Goal: Task Accomplishment & Management: Complete application form

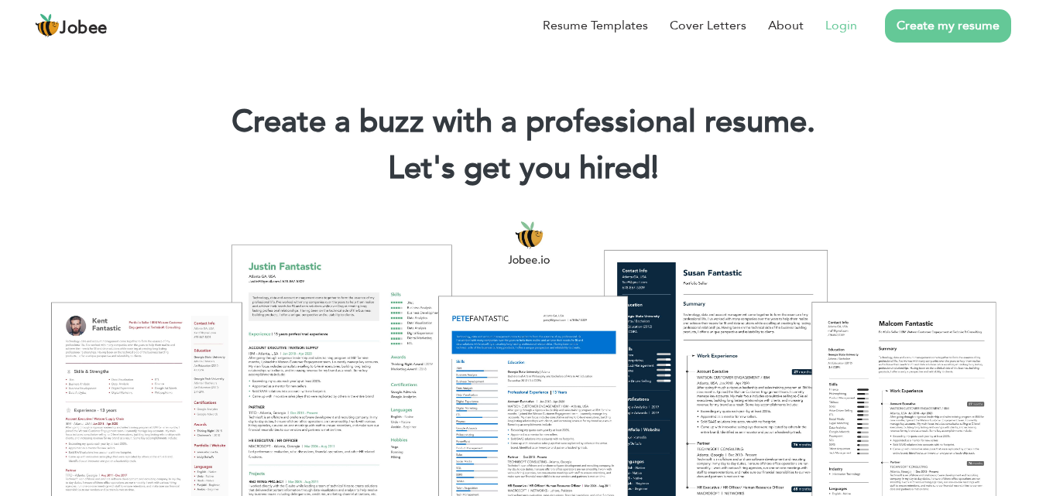
click at [839, 29] on link "Login" at bounding box center [841, 25] width 32 height 19
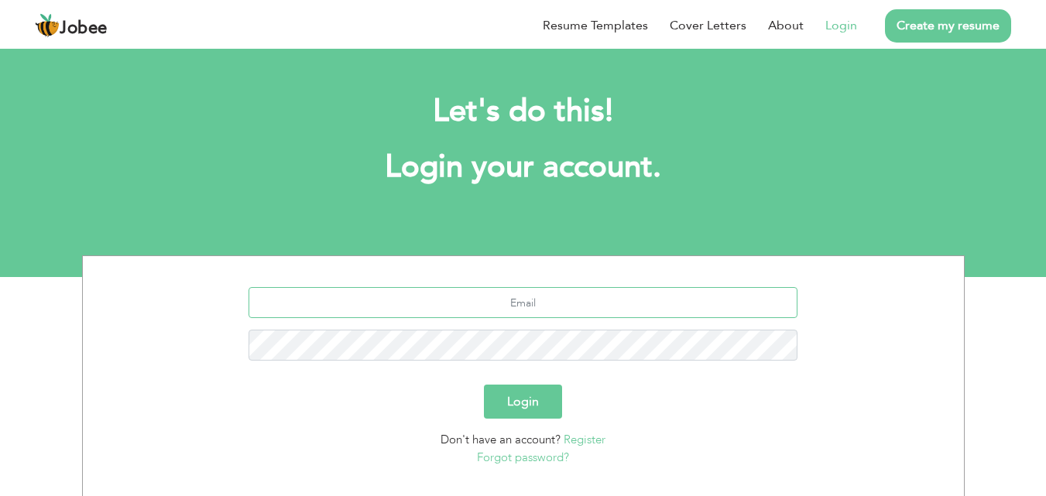
click at [485, 303] on input "text" at bounding box center [523, 302] width 549 height 31
type input "[EMAIL_ADDRESS][DOMAIN_NAME]"
click at [508, 410] on button "Login" at bounding box center [523, 402] width 78 height 34
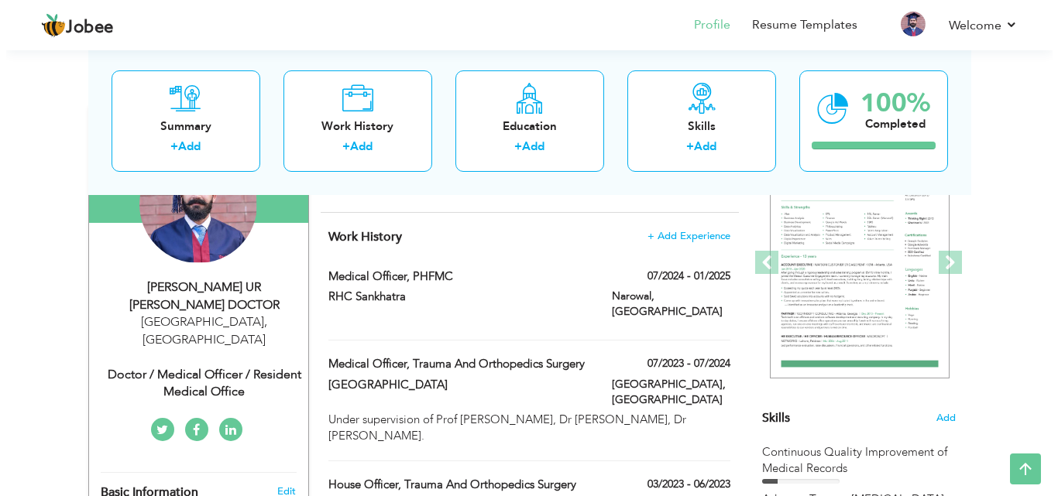
scroll to position [207, 0]
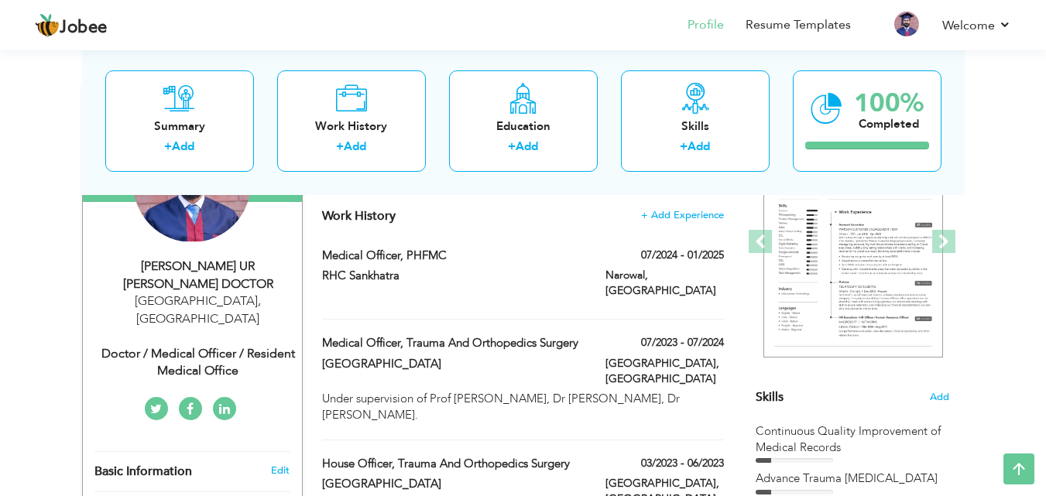
click at [233, 346] on div "Doctor / Medical Officer / Resident Medical Office" at bounding box center [197, 363] width 207 height 36
type input "[PERSON_NAME] UR [PERSON_NAME]"
type input "DOCTOR"
type input "03336402040"
select select "number:166"
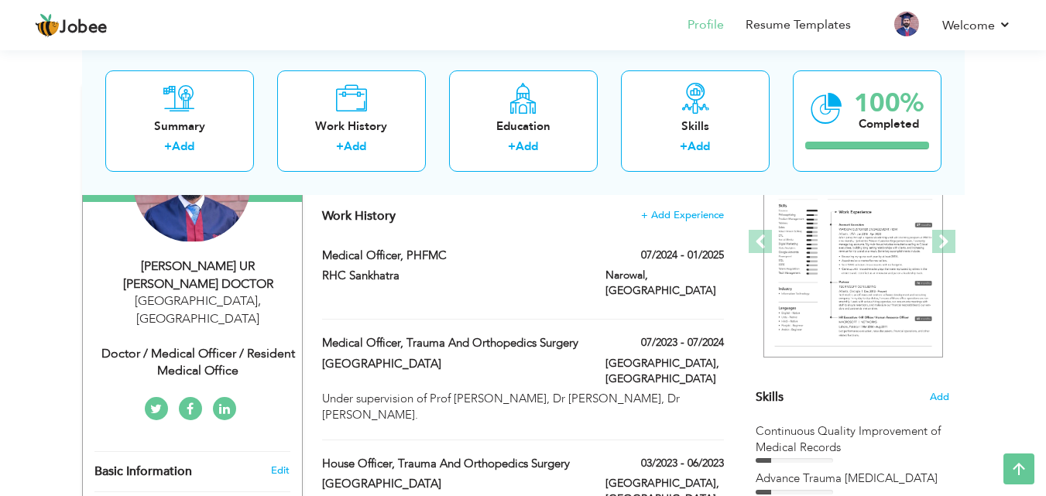
type input "[GEOGRAPHIC_DATA]"
select select "number:4"
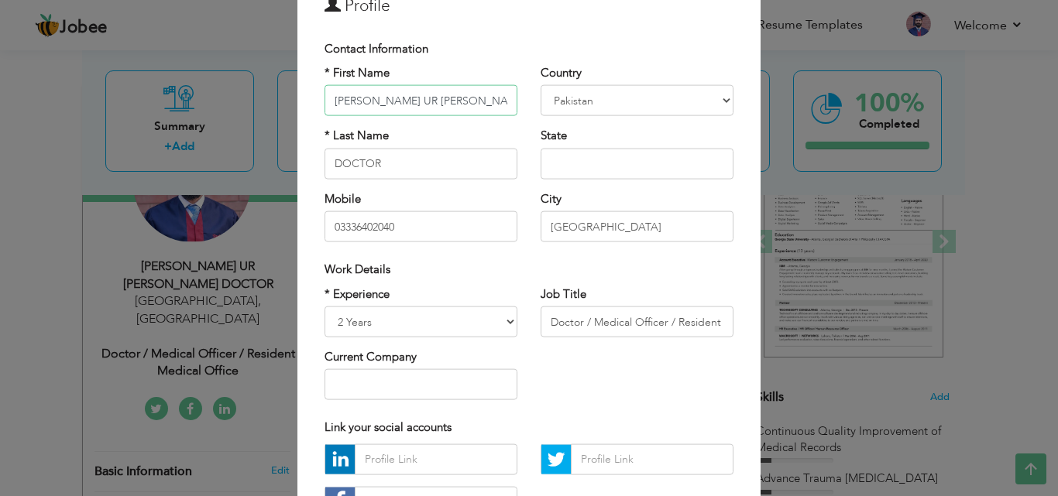
scroll to position [155, 0]
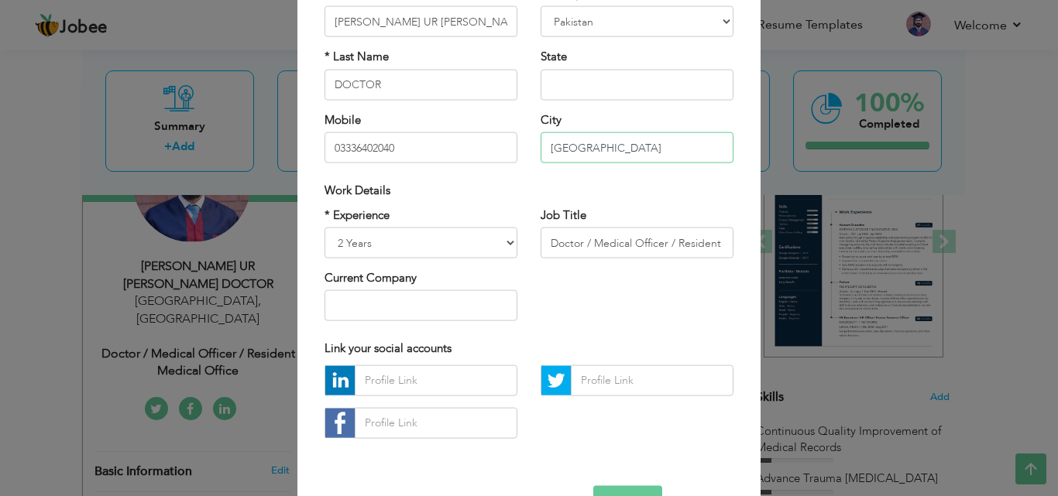
drag, startPoint x: 588, startPoint y: 146, endPoint x: 527, endPoint y: 151, distance: 61.3
click at [529, 151] on div "Country Afghanistan Albania Algeria American Samoa Andorra Angola Anguilla Anta…" at bounding box center [637, 80] width 216 height 189
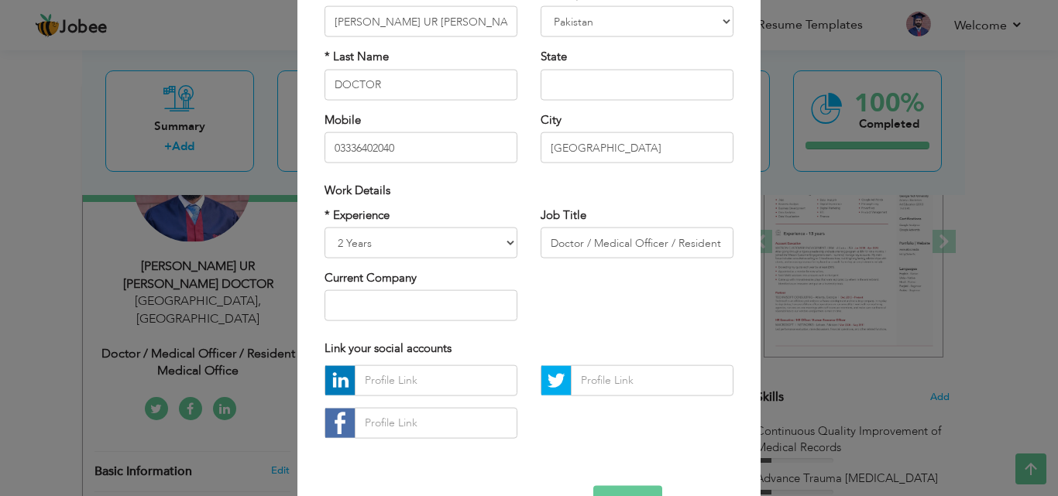
click at [565, 314] on div "* Experience Entry Level Less than 1 Year 1 Year 2 Years 3 Years 4 Years 5 Year…" at bounding box center [529, 270] width 432 height 126
click at [690, 238] on input "Doctor / Medical Officer / Resident Medical Office" at bounding box center [636, 243] width 193 height 31
click at [715, 242] on input "Doctor / Medical Officer / Resident Medical Office" at bounding box center [636, 243] width 193 height 31
click at [722, 242] on input "Doctor / Medical Officer / Resident Medical Office" at bounding box center [636, 243] width 193 height 31
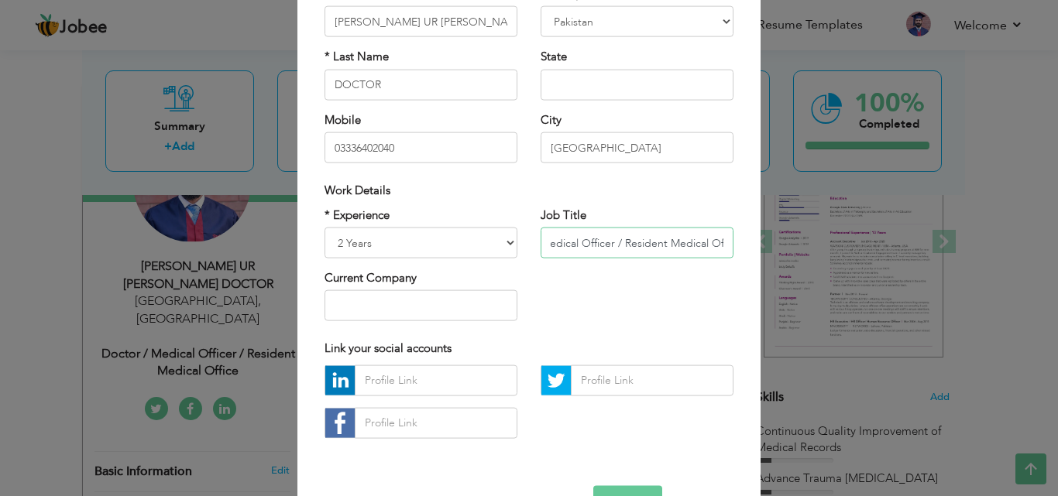
drag, startPoint x: 722, startPoint y: 242, endPoint x: 664, endPoint y: 249, distance: 57.7
click at [664, 249] on input "Doctor / Medical Officer / Resident Medical Office" at bounding box center [636, 243] width 193 height 31
click at [721, 247] on input "Doctor / Medical Officer / Resident Medical Office" at bounding box center [636, 243] width 193 height 31
click at [723, 242] on input "Doctor / Medical Officer / Resident Medical Office" at bounding box center [636, 243] width 193 height 31
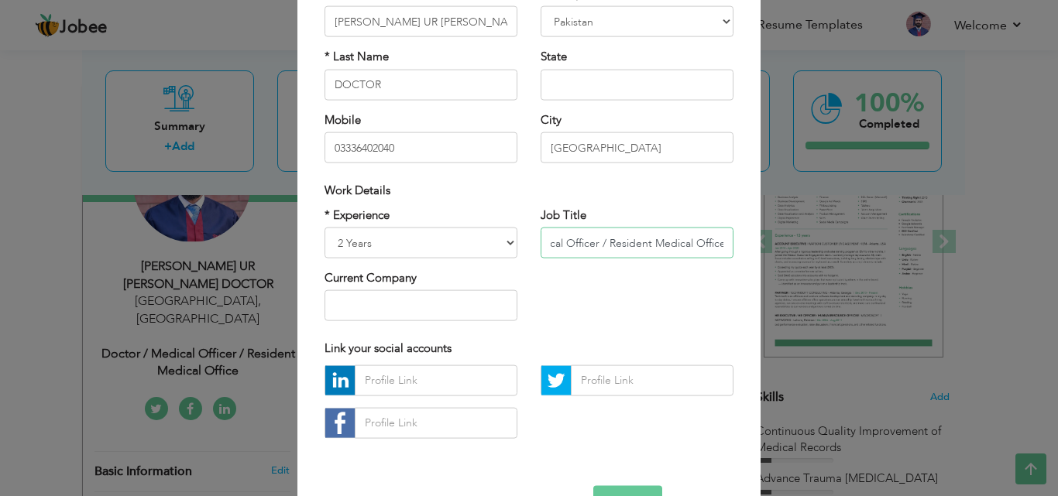
drag, startPoint x: 723, startPoint y: 242, endPoint x: 594, endPoint y: 238, distance: 129.4
click at [594, 238] on input "Doctor / Medical Officer / Resident Medical Office" at bounding box center [636, 243] width 193 height 31
click at [681, 245] on input "Doctor / Medical Officerce" at bounding box center [636, 243] width 193 height 31
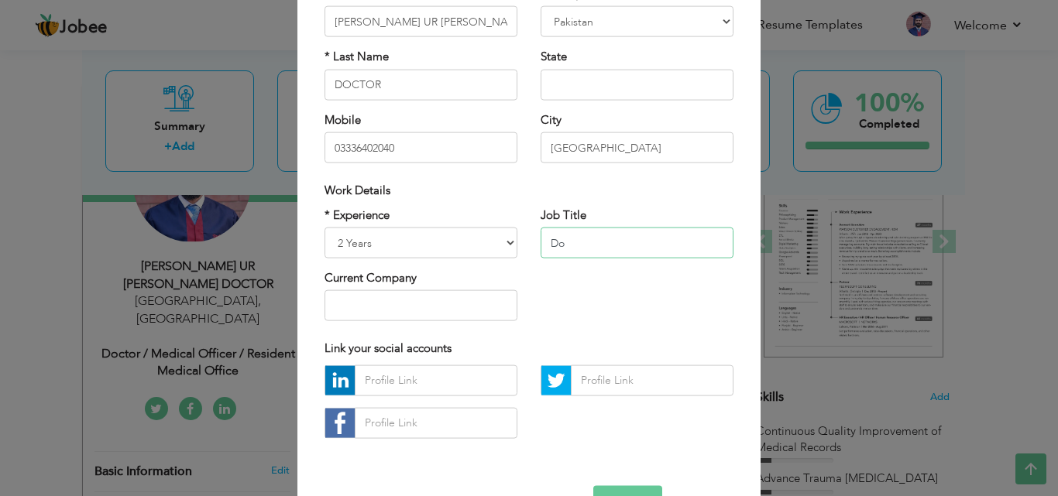
type input "D"
click at [603, 249] on input "Gener" at bounding box center [636, 243] width 193 height 31
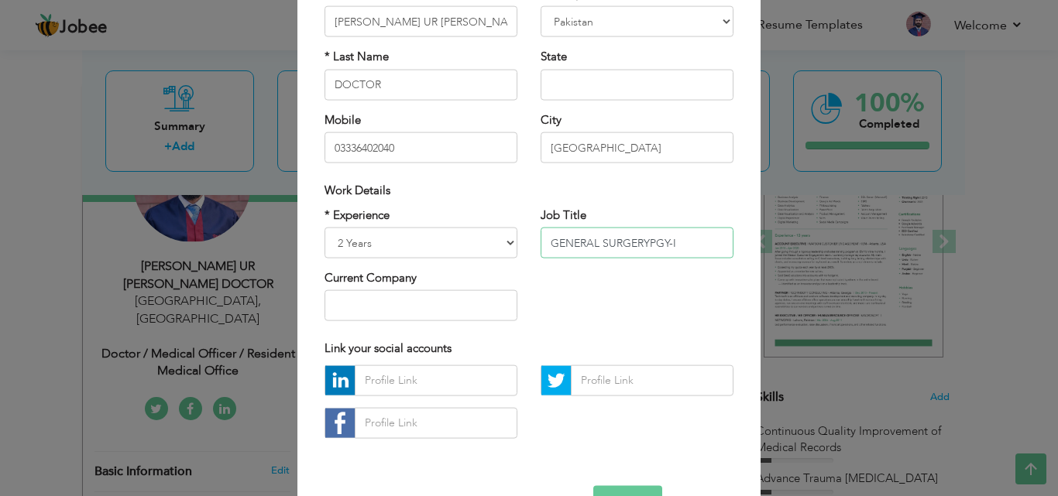
click at [643, 242] on input "GENERAL SURGERYPGY-I" at bounding box center [636, 243] width 193 height 31
type input "[MEDICAL_DATA] PGY-I"
click at [397, 246] on select "Entry Level Less than 1 Year 1 Year 2 Years 3 Years 4 Years 5 Years 6 Years 7 Y…" at bounding box center [420, 243] width 193 height 31
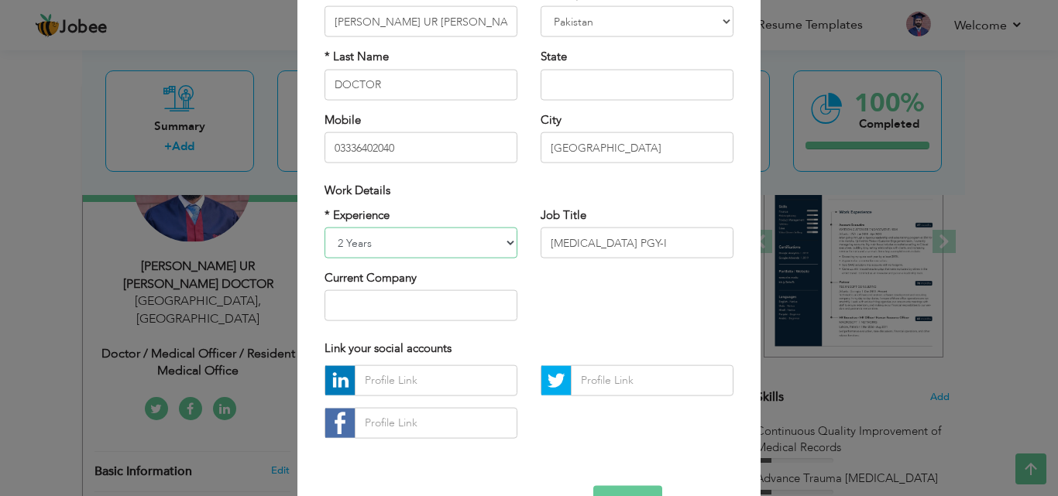
select select "number:5"
click at [324, 228] on select "Entry Level Less than 1 Year 1 Year 2 Years 3 Years 4 Years 5 Years 6 Years 7 Y…" at bounding box center [420, 243] width 193 height 31
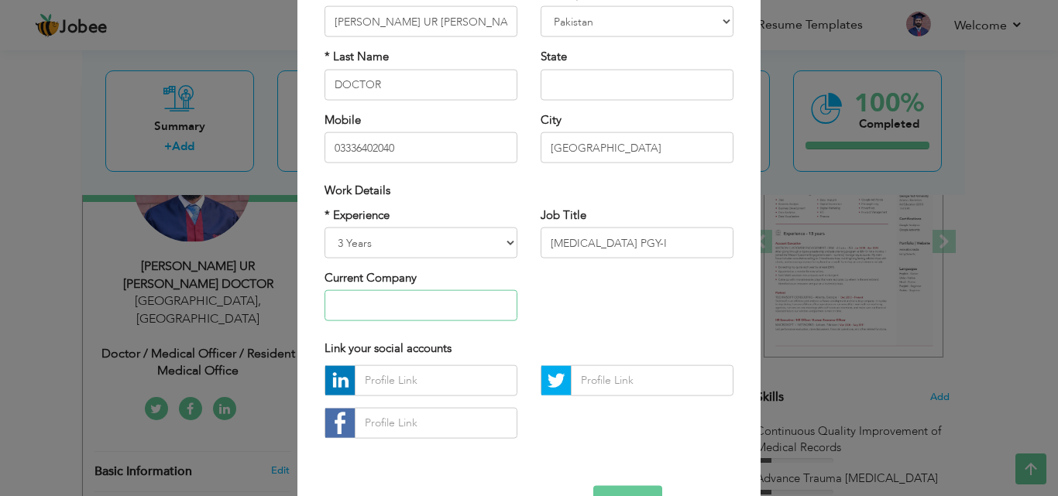
click at [449, 299] on input "text" at bounding box center [420, 305] width 193 height 31
type input "CPSP"
click at [402, 381] on input "text" at bounding box center [436, 380] width 163 height 31
paste input "www.linkedin.com/in/ziasurgica"
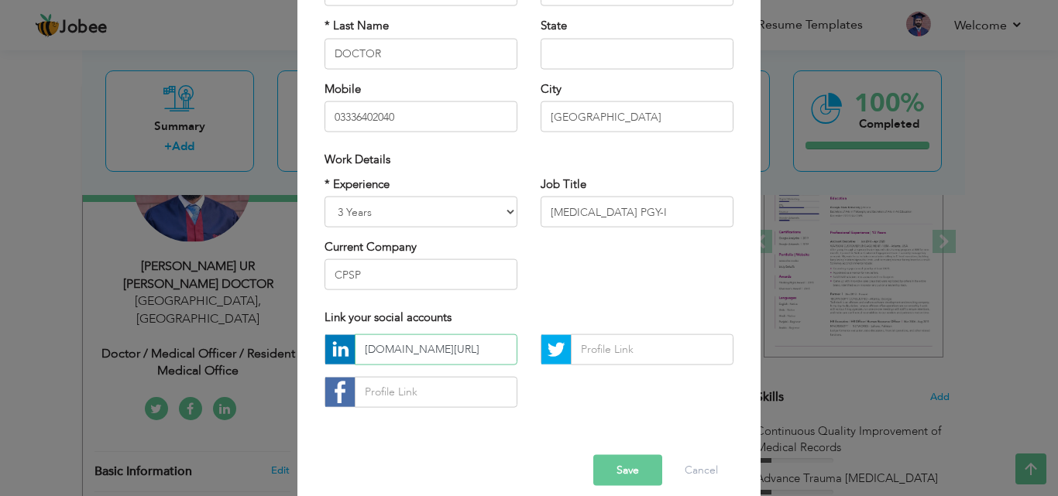
scroll to position [202, 0]
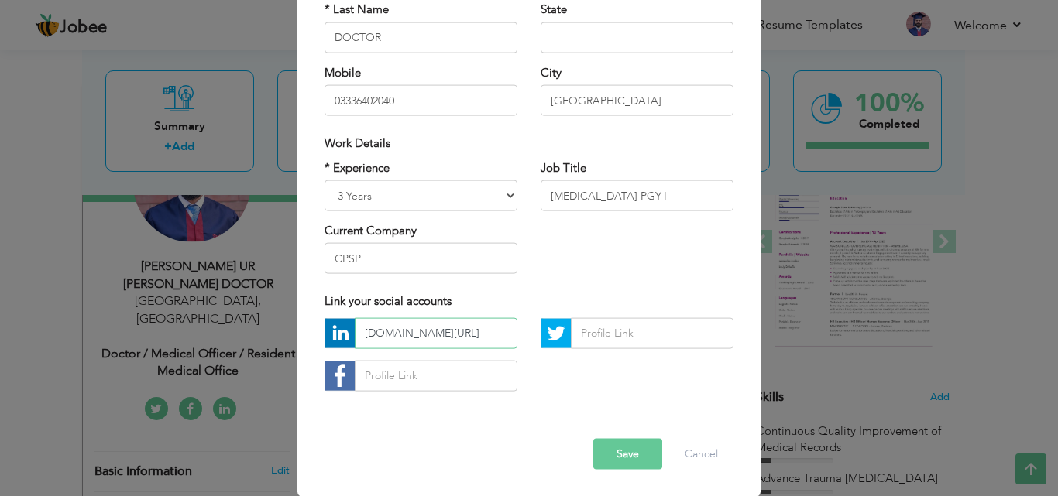
type input "www.linkedin.com/in/ziasurgica"
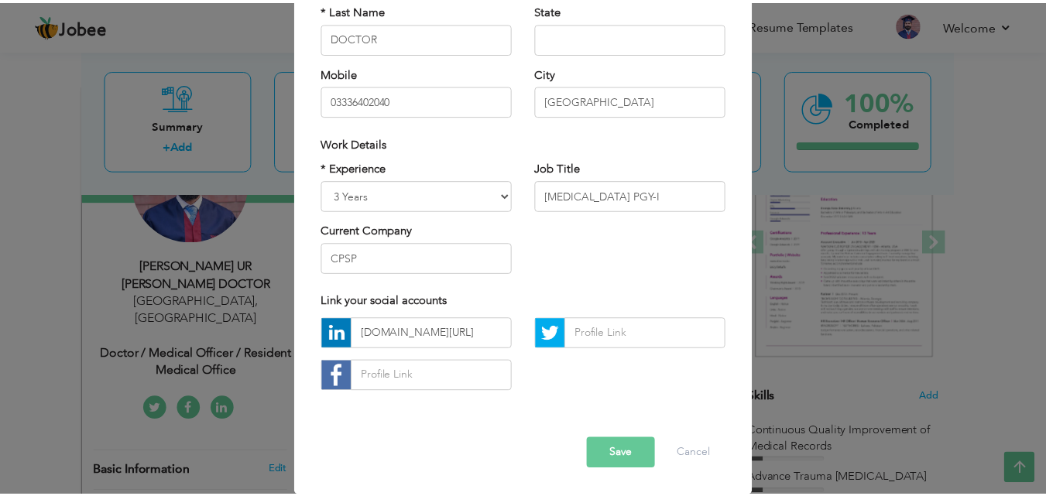
scroll to position [0, 0]
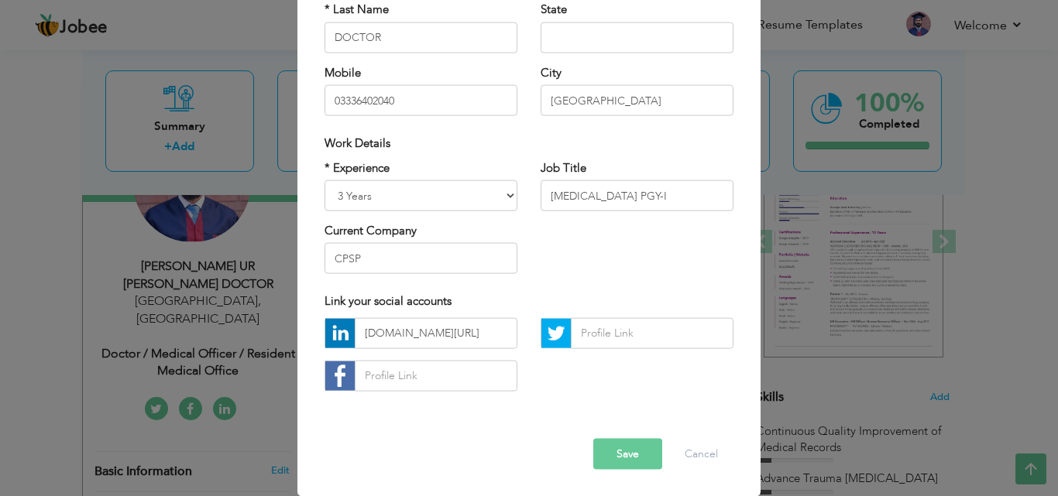
click at [604, 449] on button "Save" at bounding box center [627, 453] width 69 height 31
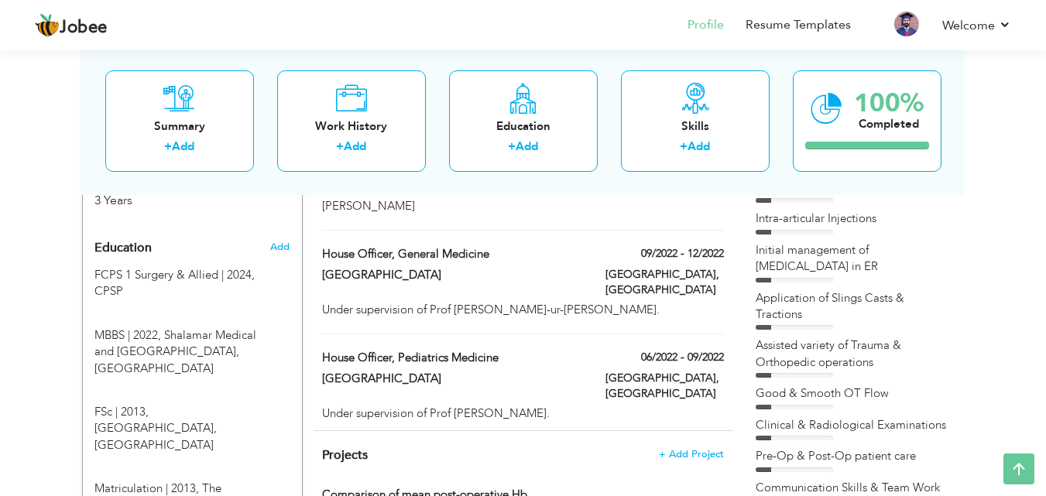
scroll to position [660, 0]
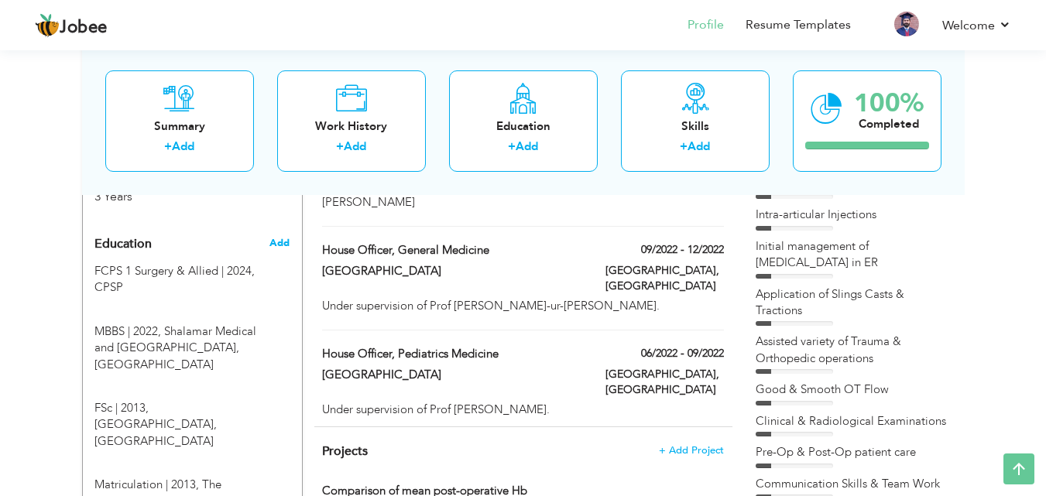
click at [279, 236] on span "Add" at bounding box center [279, 243] width 20 height 14
radio input "true"
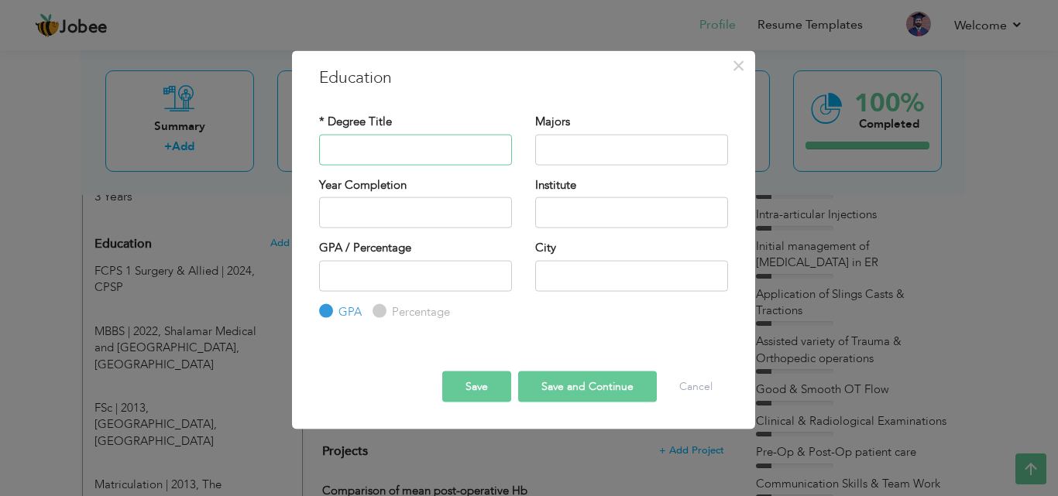
click at [388, 155] on input "text" at bounding box center [415, 149] width 193 height 31
type input "g"
type input "G"
type input "[MEDICAL_DATA] Resident PGY-I"
click at [554, 276] on input "text" at bounding box center [631, 275] width 193 height 31
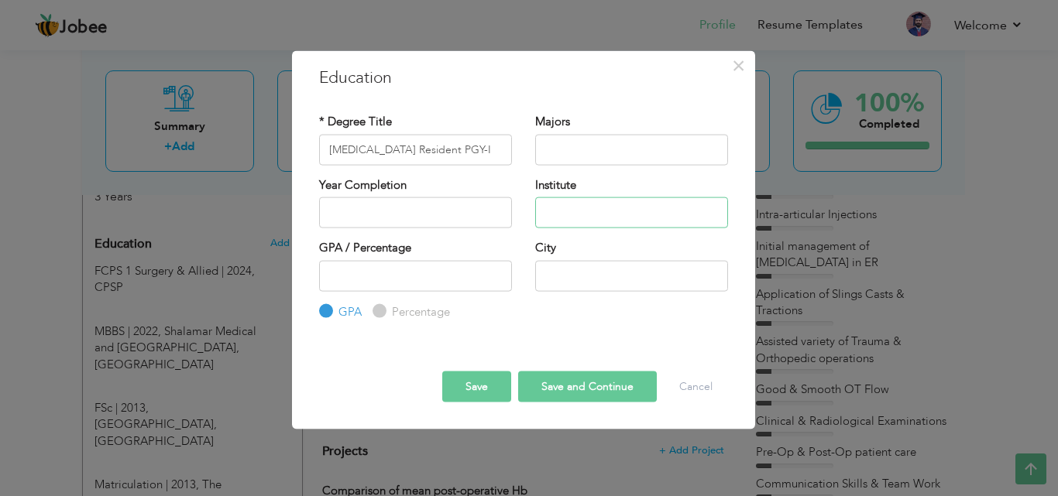
click at [564, 203] on input "text" at bounding box center [631, 212] width 193 height 31
type input "[GEOGRAPHIC_DATA], [GEOGRAPHIC_DATA]."
click at [583, 286] on input "text" at bounding box center [631, 275] width 193 height 31
type input "Sahiwal"
click at [590, 393] on button "Save and Continue" at bounding box center [587, 387] width 139 height 31
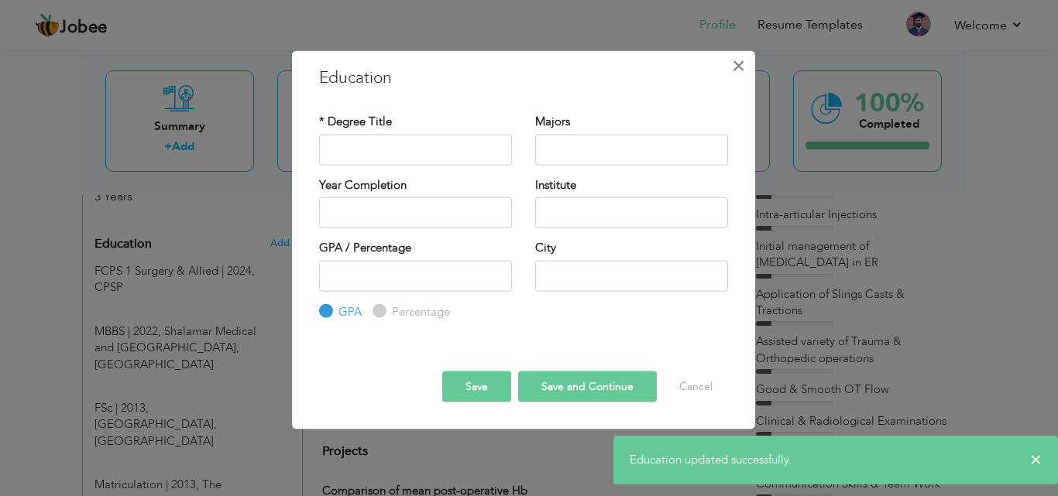
click at [739, 69] on span "×" at bounding box center [738, 65] width 13 height 28
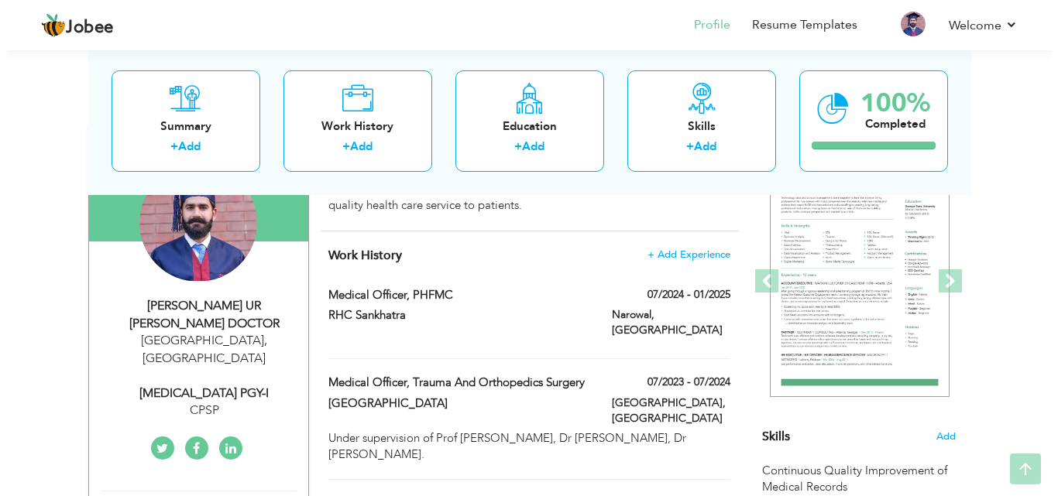
scroll to position [196, 0]
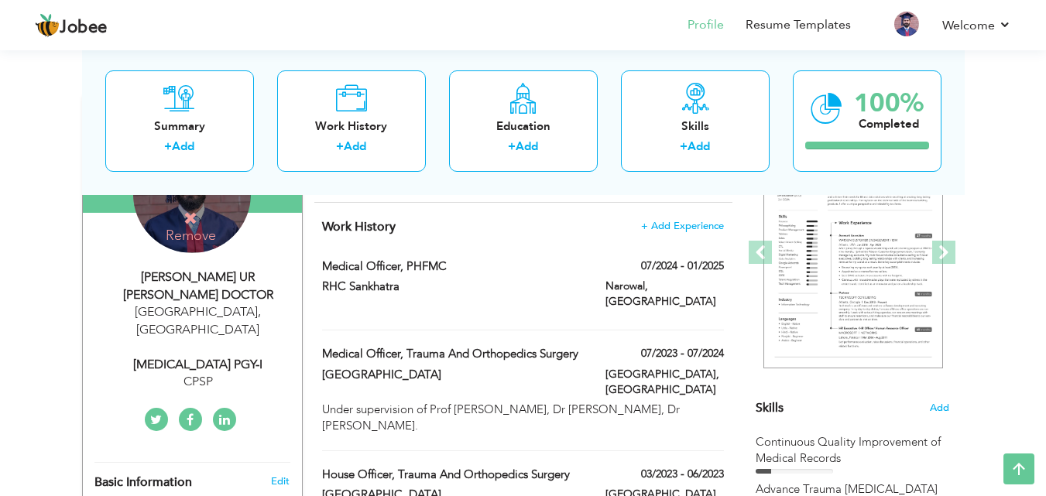
click at [186, 313] on div "Lahore , Pakistan" at bounding box center [197, 321] width 207 height 36
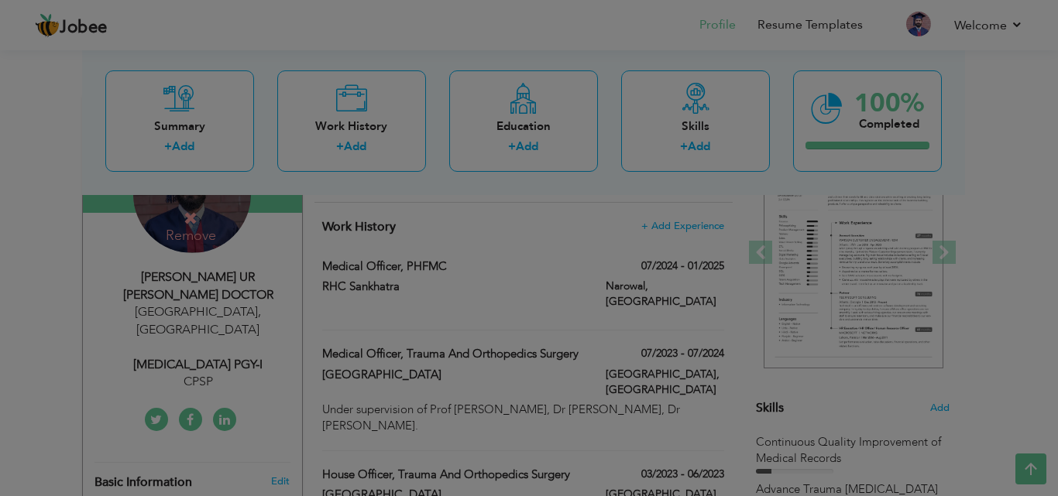
scroll to position [0, 0]
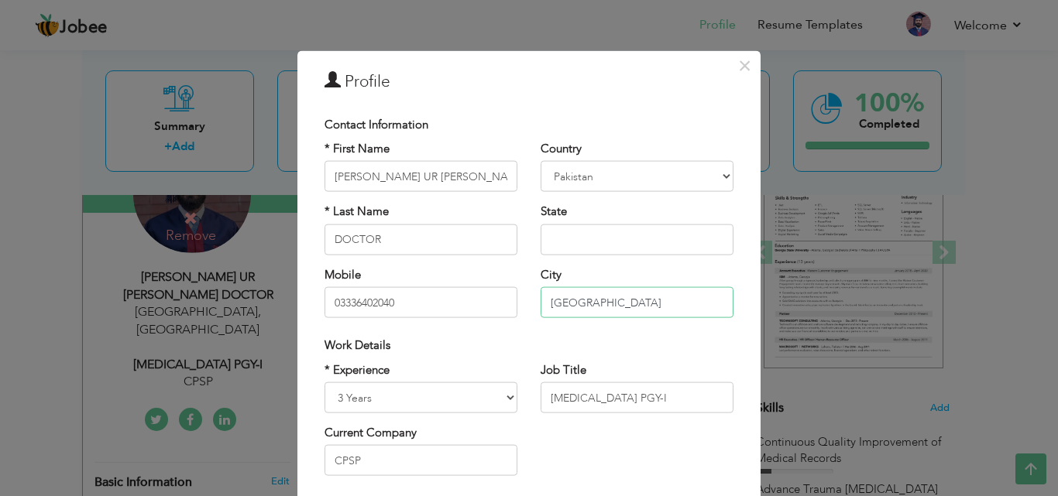
click at [592, 297] on input "[GEOGRAPHIC_DATA]" at bounding box center [636, 302] width 193 height 31
drag, startPoint x: 586, startPoint y: 303, endPoint x: 528, endPoint y: 300, distance: 58.1
click at [529, 300] on div "Country Afghanistan Albania Algeria American Samoa Andorra Angola Anguilla Anta…" at bounding box center [637, 235] width 216 height 189
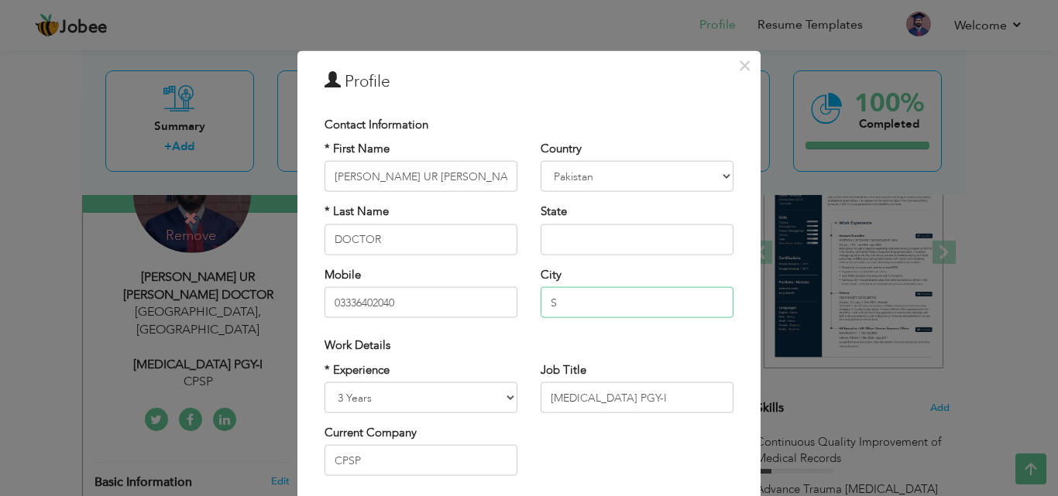
click at [557, 312] on input "S" at bounding box center [636, 302] width 193 height 31
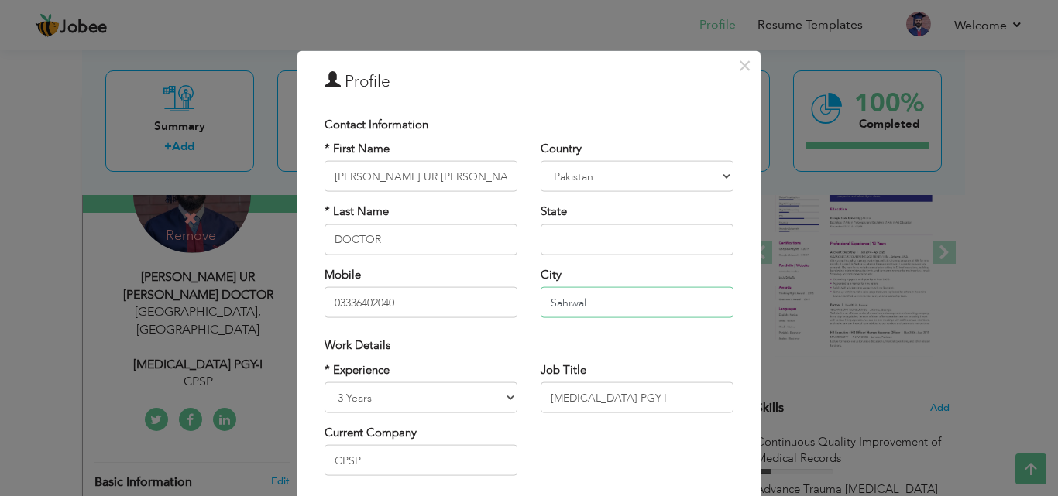
type input "Sahiwal"
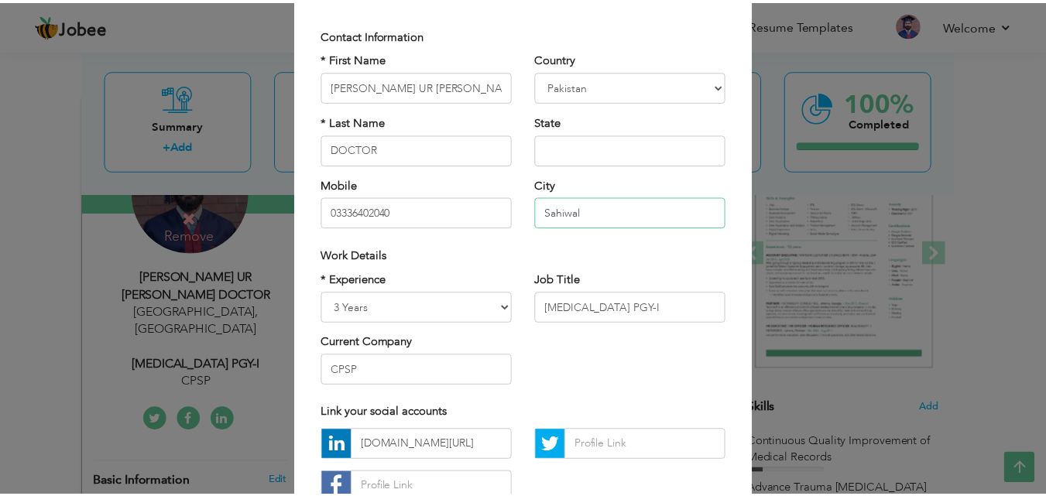
scroll to position [202, 0]
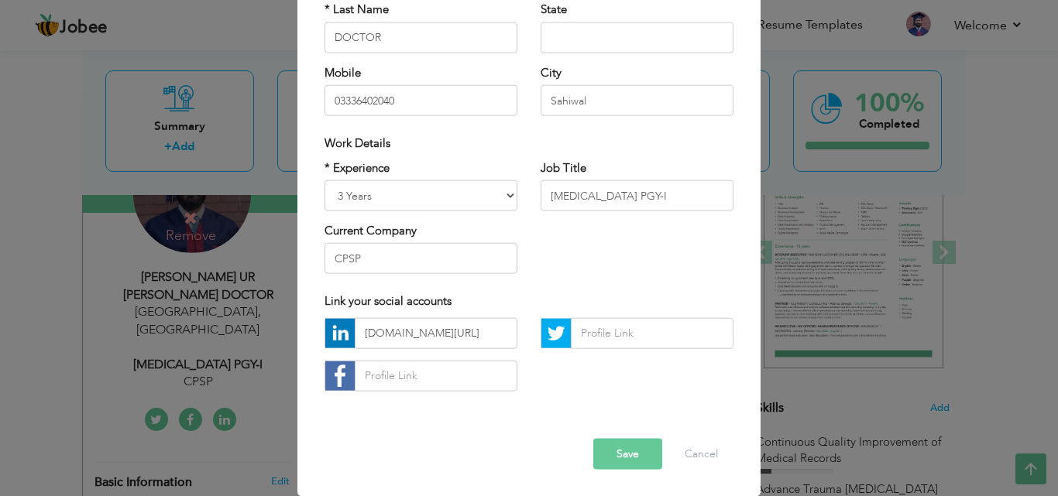
click at [612, 455] on button "Save" at bounding box center [627, 453] width 69 height 31
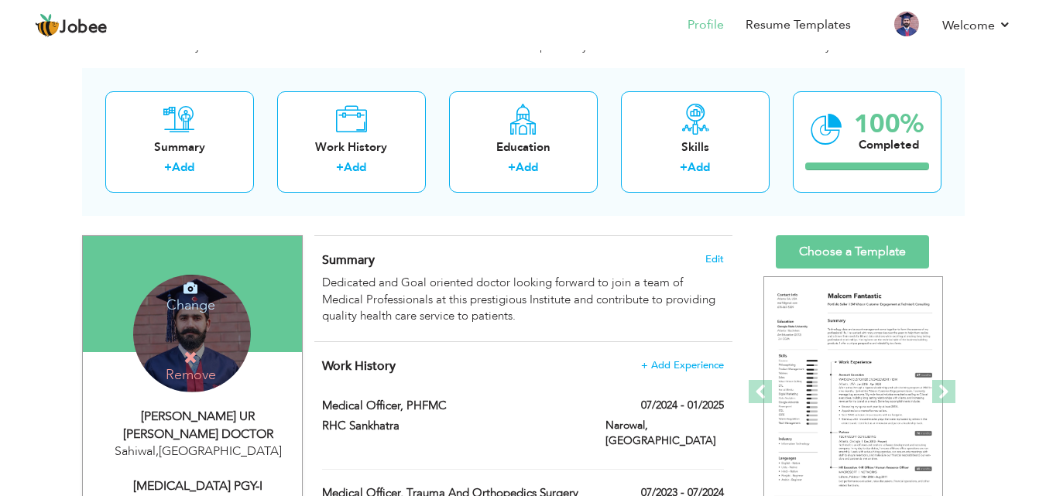
scroll to position [103, 0]
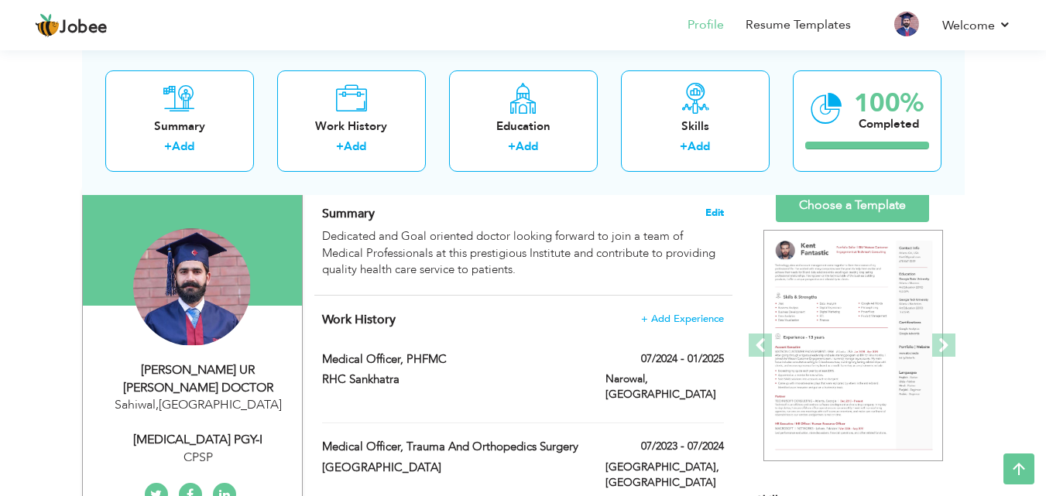
click at [721, 211] on span "Edit" at bounding box center [714, 212] width 19 height 11
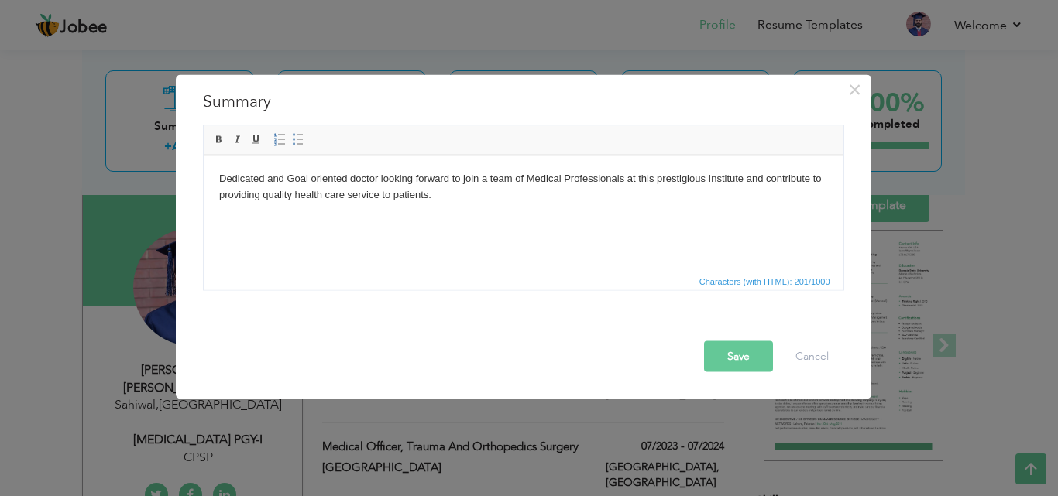
click at [654, 179] on body "Dedicated and Goal oriented doctor looking forward to join a team of Medical Pr…" at bounding box center [522, 186] width 609 height 33
click at [638, 180] on body "Dedicated and Goal oriented doctor looking forward to join a team of Medical Pr…" at bounding box center [522, 186] width 609 height 33
click at [745, 358] on button "Save" at bounding box center [738, 356] width 69 height 31
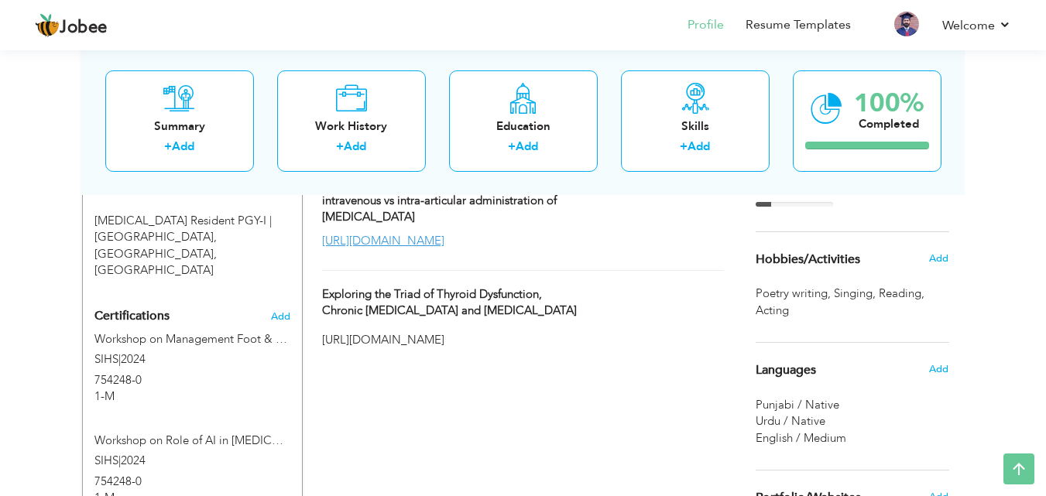
scroll to position [991, 0]
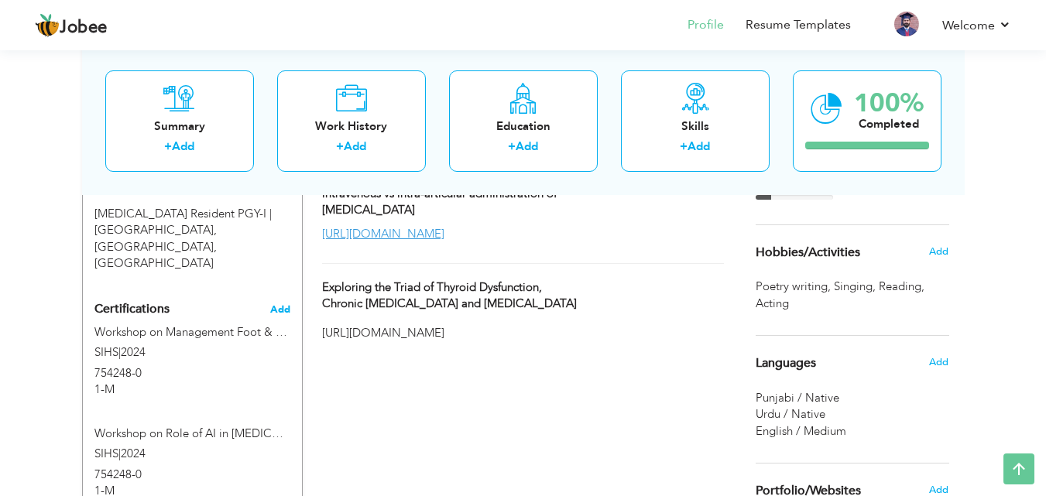
click at [283, 304] on span "Add" at bounding box center [280, 309] width 20 height 11
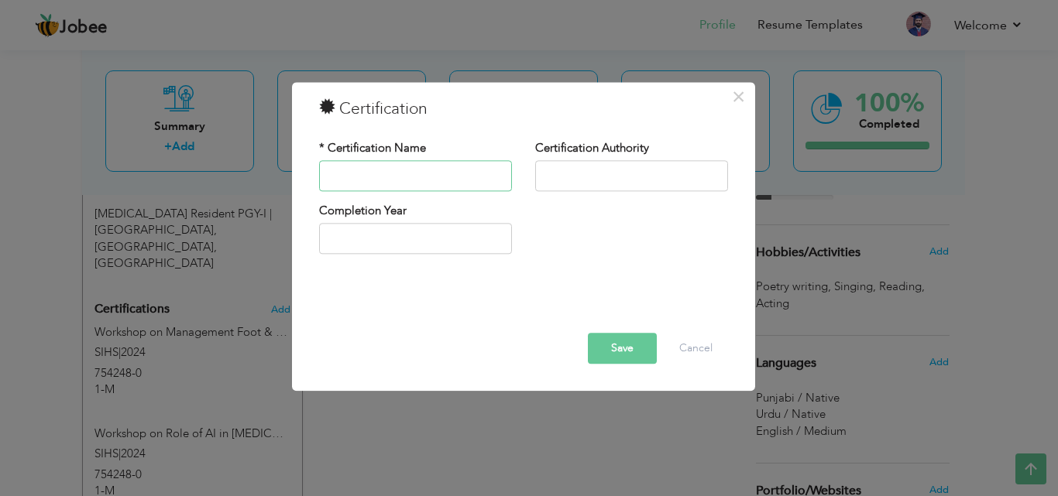
click at [397, 175] on input "text" at bounding box center [415, 175] width 193 height 31
type input "Clinicop"
click at [744, 94] on span "×" at bounding box center [738, 97] width 13 height 28
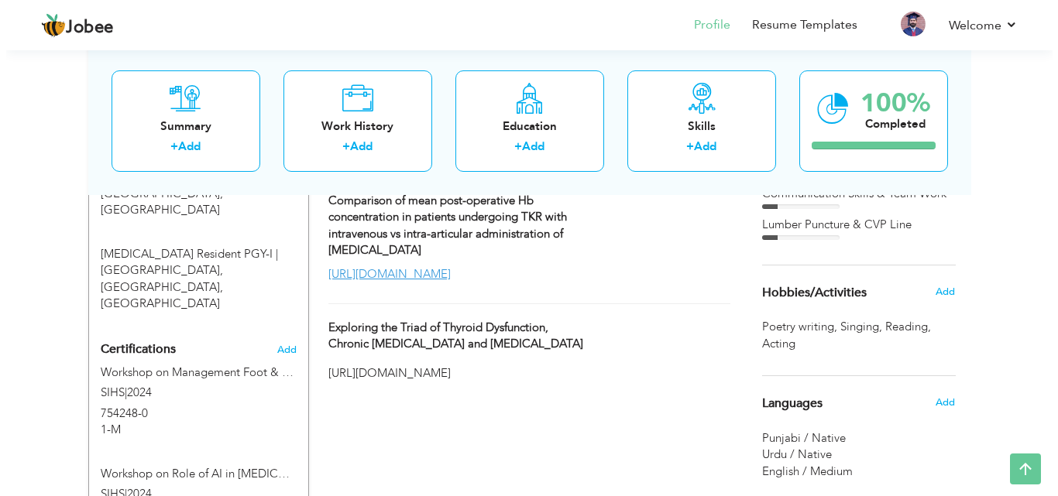
scroll to position [950, 0]
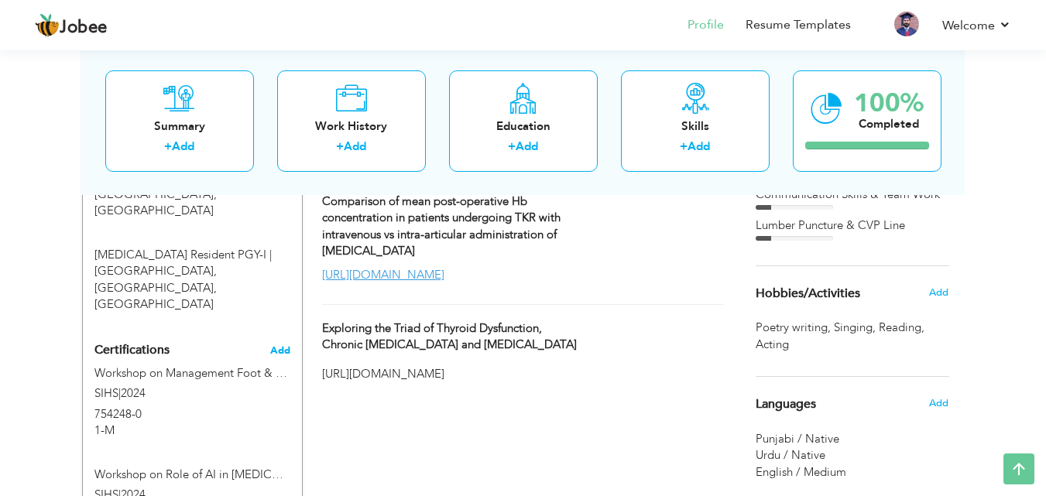
click at [282, 345] on span "Add" at bounding box center [280, 350] width 20 height 11
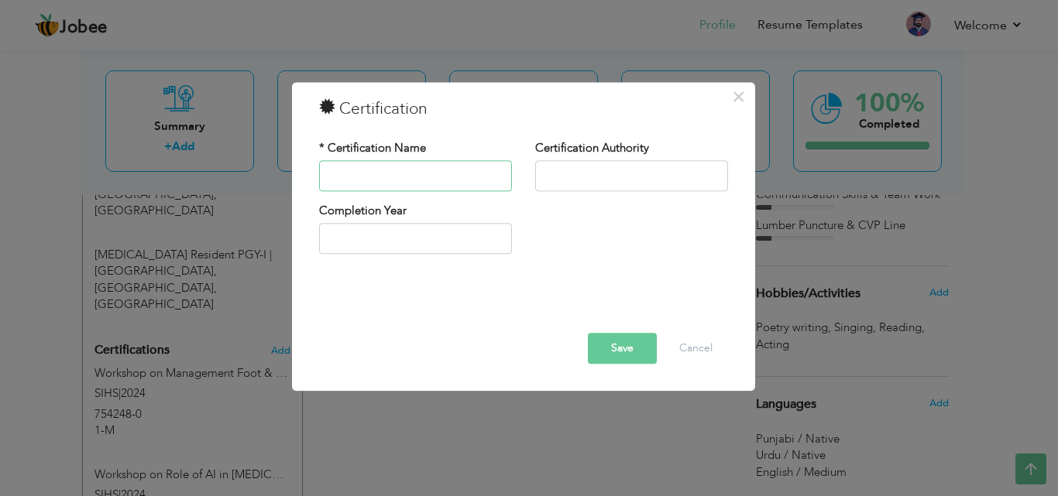
click at [381, 168] on input "text" at bounding box center [415, 175] width 193 height 31
click at [378, 178] on input "Clinicop" at bounding box center [415, 175] width 193 height 31
click at [458, 171] on input "Clinicopathological Case Study on Safe Laproscopic" at bounding box center [415, 175] width 193 height 31
click at [506, 176] on input "Clinicopathological Case Study on Safe Laparoscopic" at bounding box center [415, 175] width 193 height 31
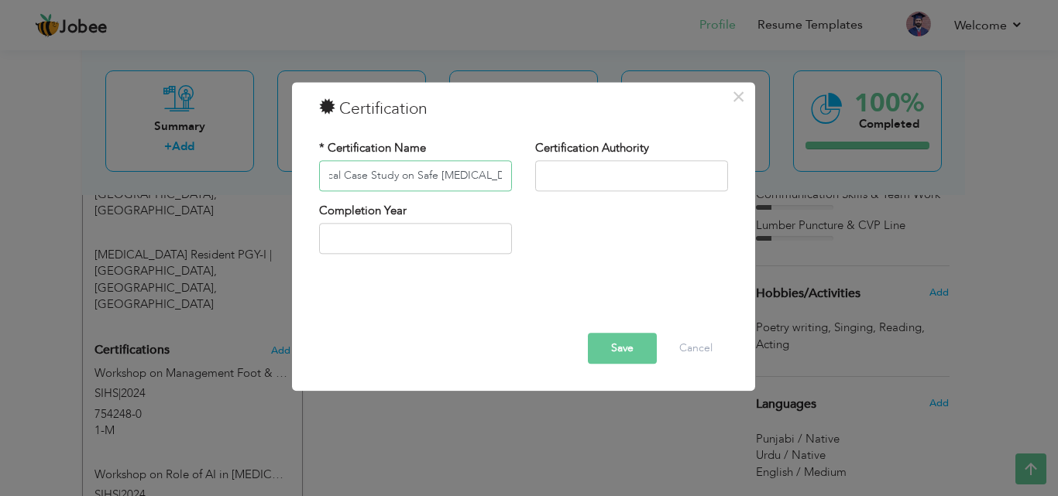
click at [502, 176] on input "Clinicopathological Case Study on Safe Laparoscopic" at bounding box center [415, 175] width 193 height 31
type input "Clinicopathological Case Study on Safe [MEDICAL_DATA]"
type input "2025"
click at [396, 246] on input "2025" at bounding box center [415, 239] width 193 height 31
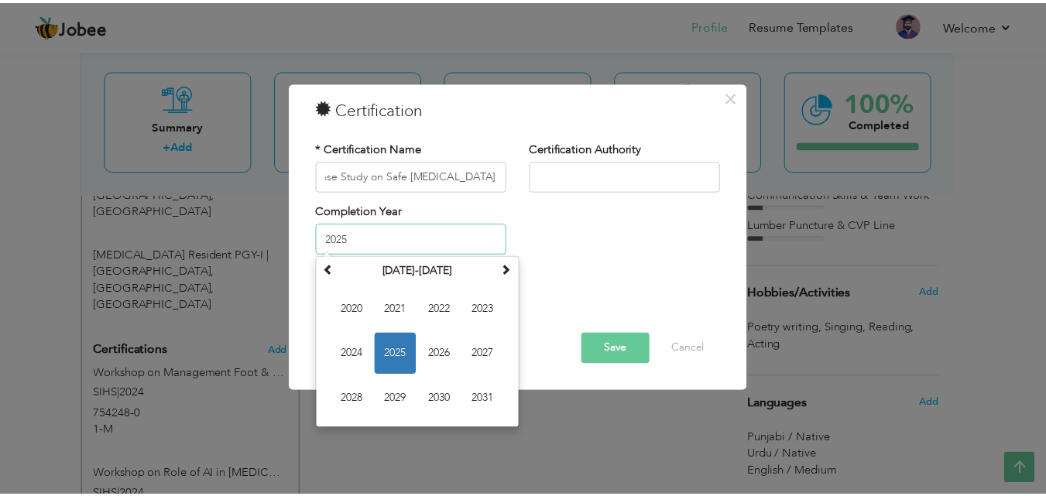
scroll to position [0, 0]
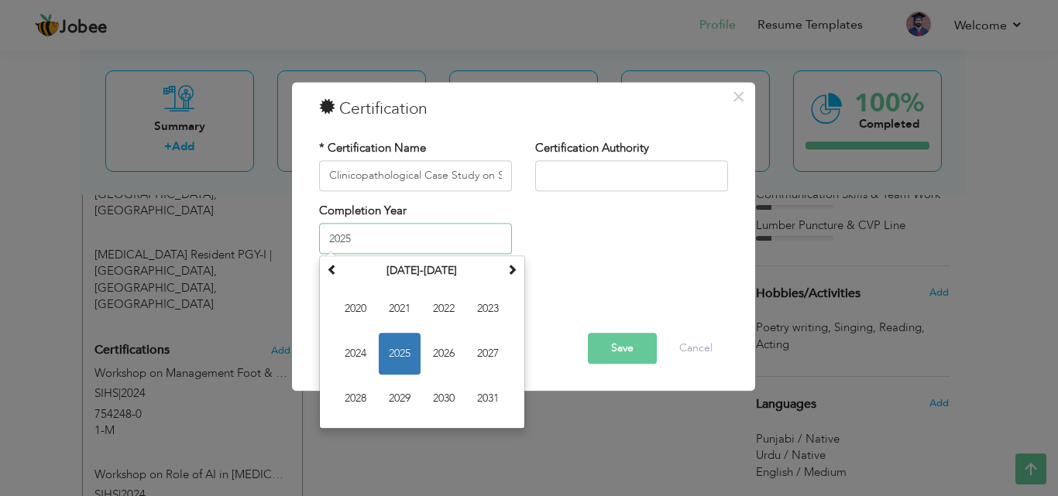
click at [410, 360] on span "2025" at bounding box center [400, 355] width 42 height 42
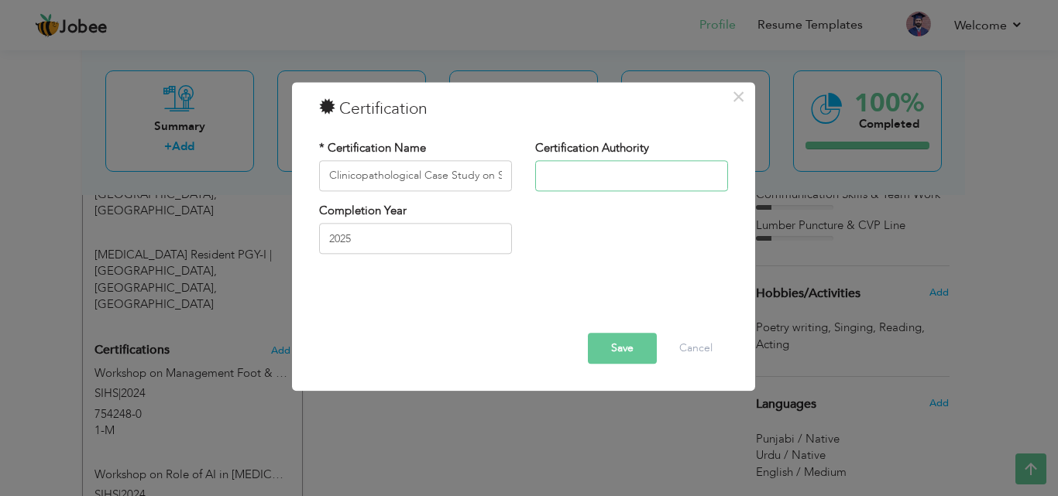
click at [557, 177] on input "text" at bounding box center [631, 175] width 193 height 31
type input "STH"
click at [633, 351] on button "Save" at bounding box center [622, 348] width 69 height 31
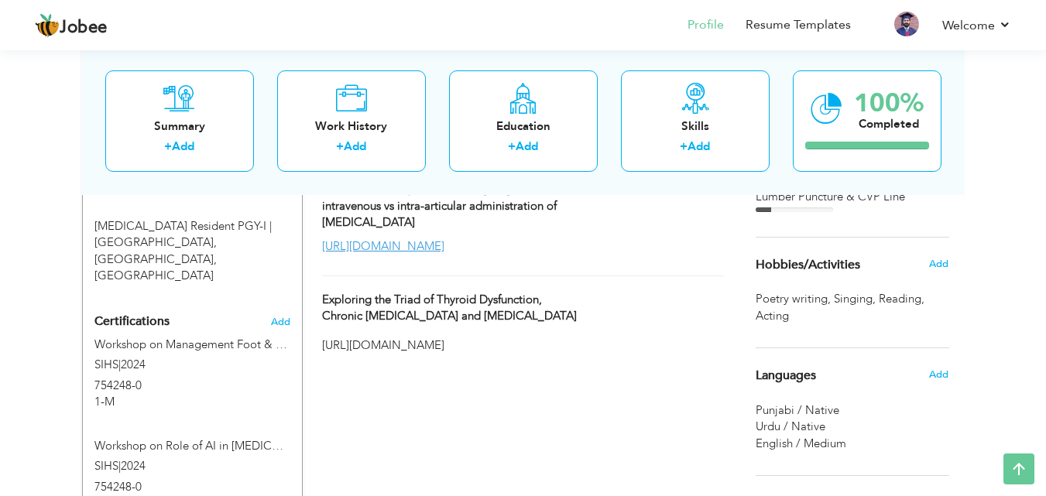
scroll to position [960, 0]
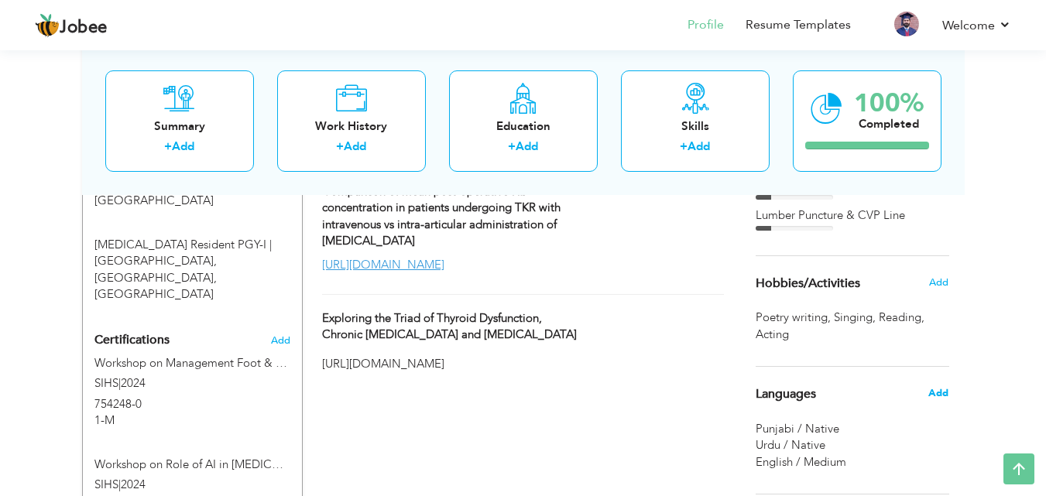
click at [946, 386] on span "Add" at bounding box center [938, 393] width 20 height 14
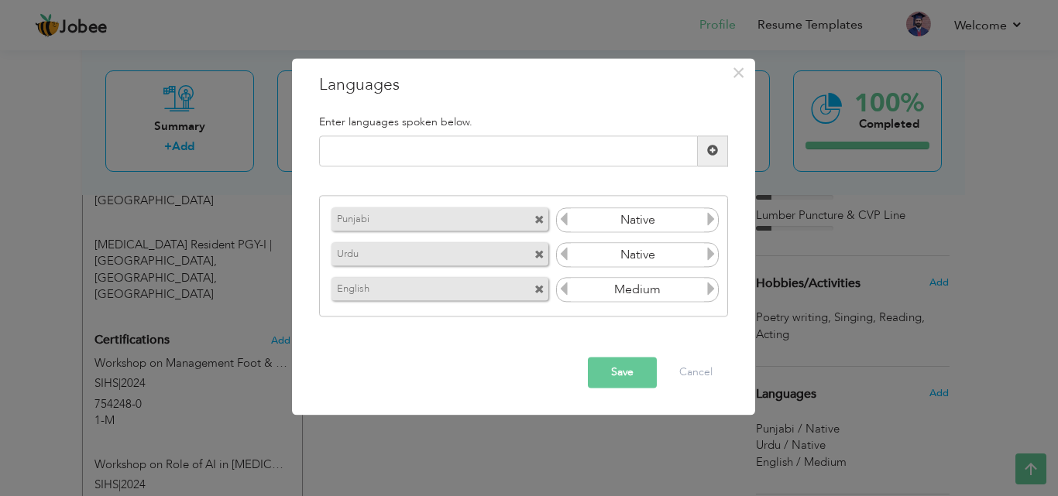
click at [708, 286] on icon at bounding box center [711, 290] width 14 height 14
click at [708, 287] on icon at bounding box center [711, 290] width 14 height 14
click at [660, 288] on input "Medium" at bounding box center [638, 290] width 134 height 23
click at [645, 291] on input "Medium" at bounding box center [638, 290] width 134 height 23
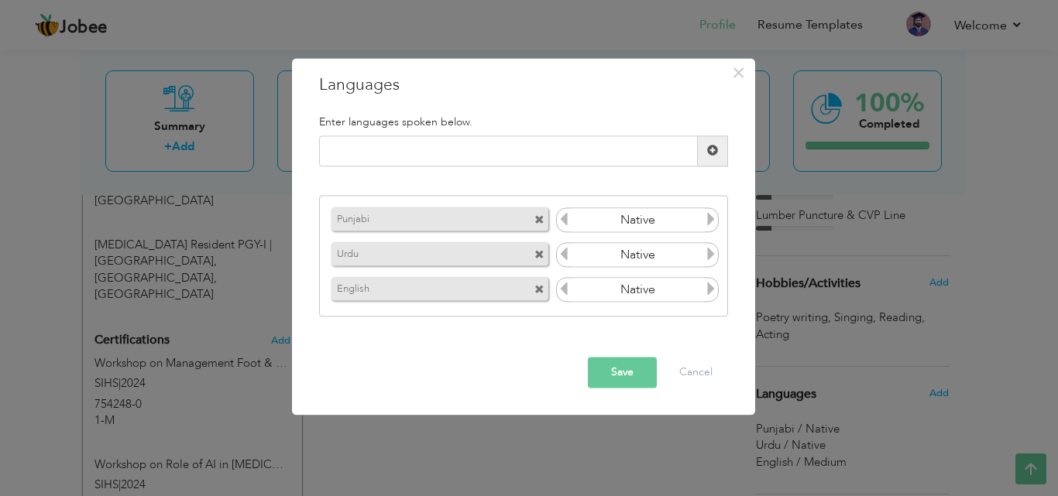
drag, startPoint x: 666, startPoint y: 287, endPoint x: 539, endPoint y: 276, distance: 127.5
click at [539, 276] on div "English Medium" at bounding box center [523, 289] width 392 height 31
type input "Native"
click at [712, 291] on icon at bounding box center [711, 290] width 14 height 14
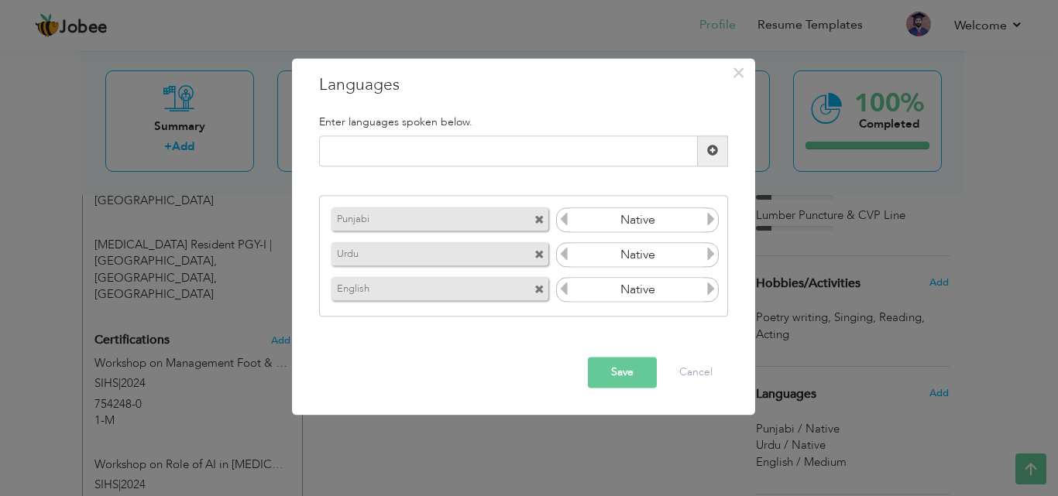
click at [435, 281] on label "English" at bounding box center [417, 287] width 173 height 19
click at [540, 290] on span at bounding box center [539, 291] width 10 height 10
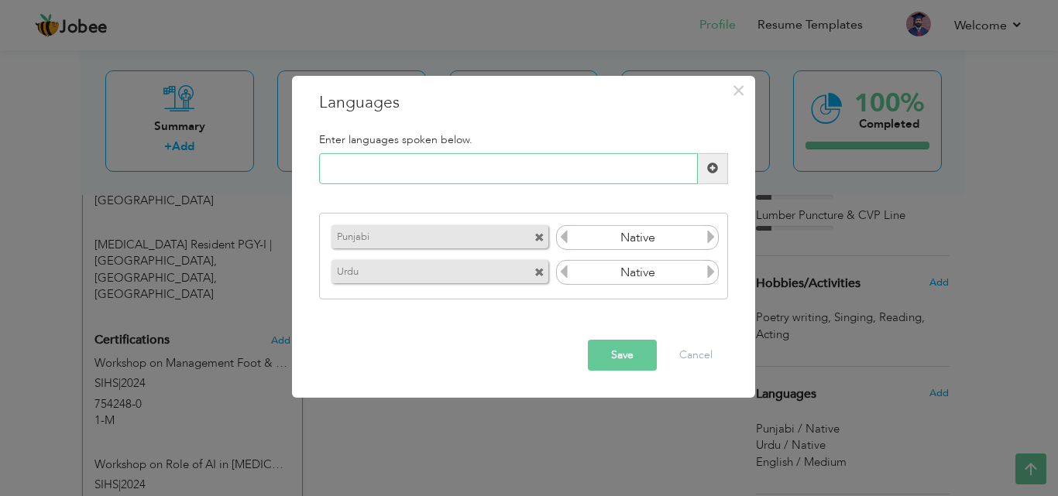
click at [495, 167] on input "text" at bounding box center [508, 168] width 379 height 31
type input "e"
type input "English"
click at [625, 359] on button "Save" at bounding box center [622, 355] width 69 height 31
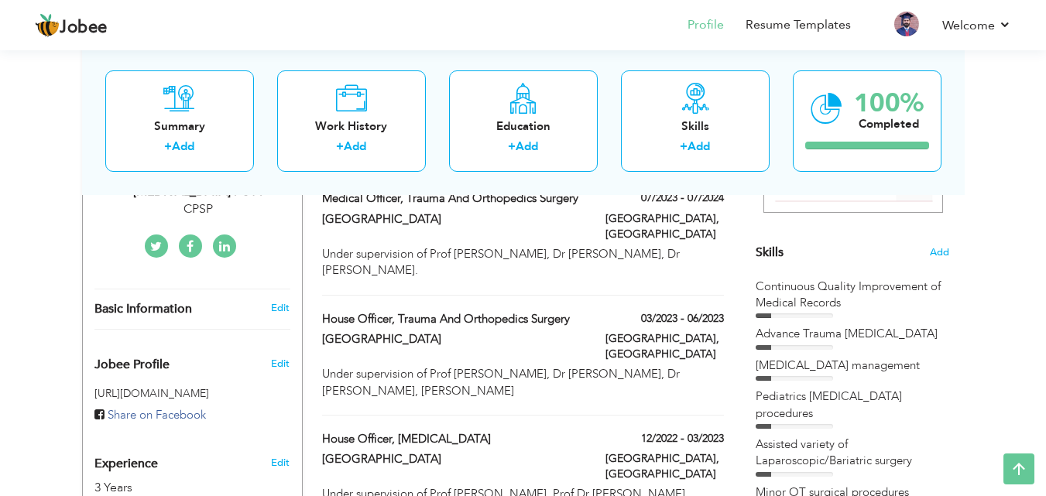
scroll to position [341, 0]
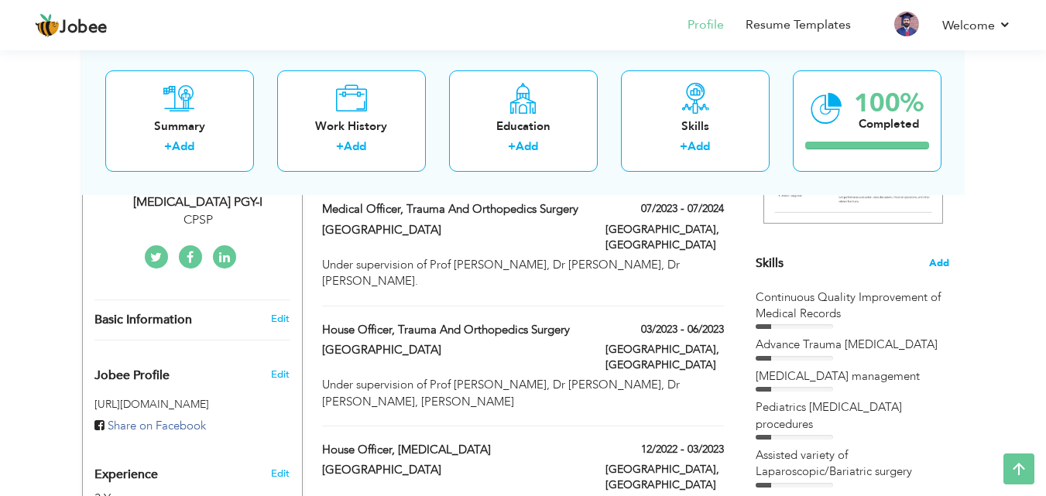
click at [937, 262] on span "Add" at bounding box center [939, 263] width 20 height 15
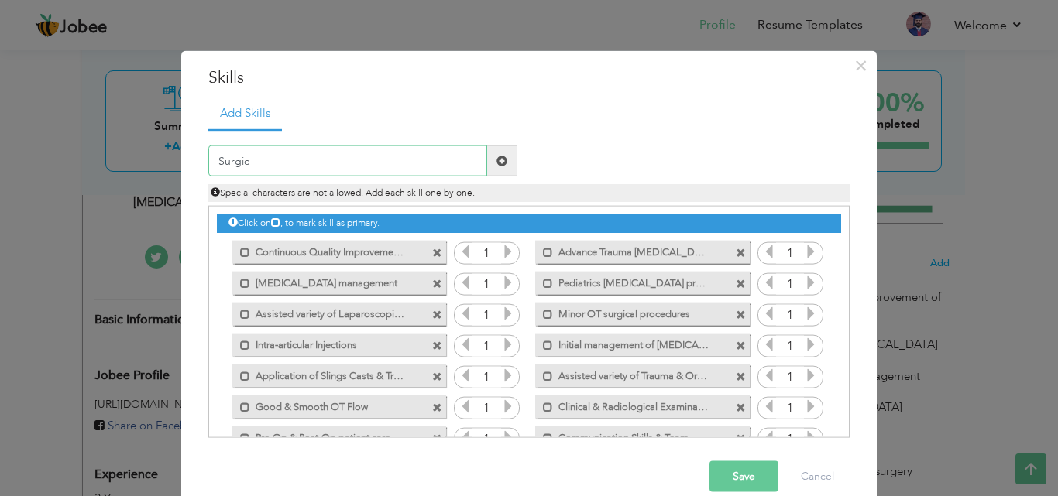
click at [269, 152] on input "Surgic" at bounding box center [347, 161] width 279 height 31
type input "Surgical Emergency Management"
click at [496, 159] on span at bounding box center [501, 160] width 11 height 11
click at [304, 170] on input "text" at bounding box center [347, 161] width 279 height 31
click at [736, 475] on button "Save" at bounding box center [743, 476] width 69 height 31
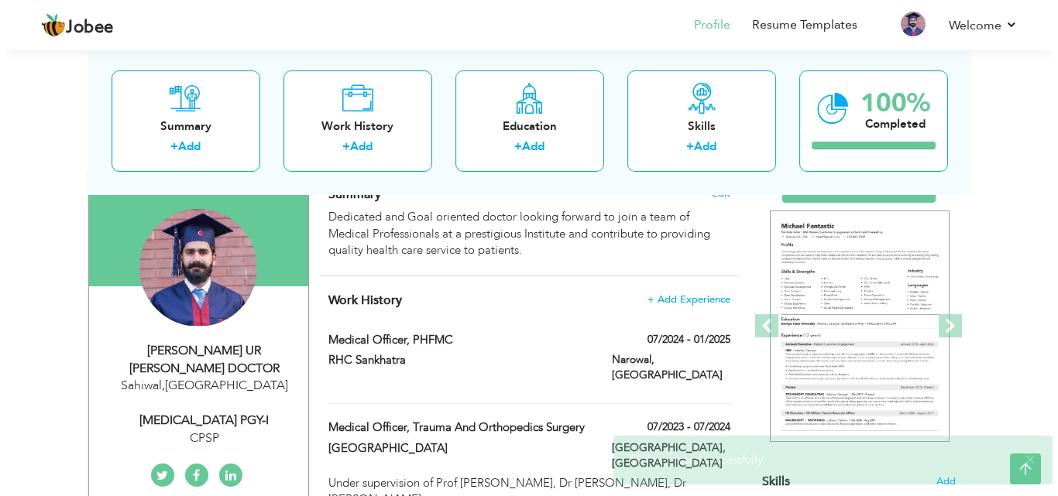
scroll to position [108, 0]
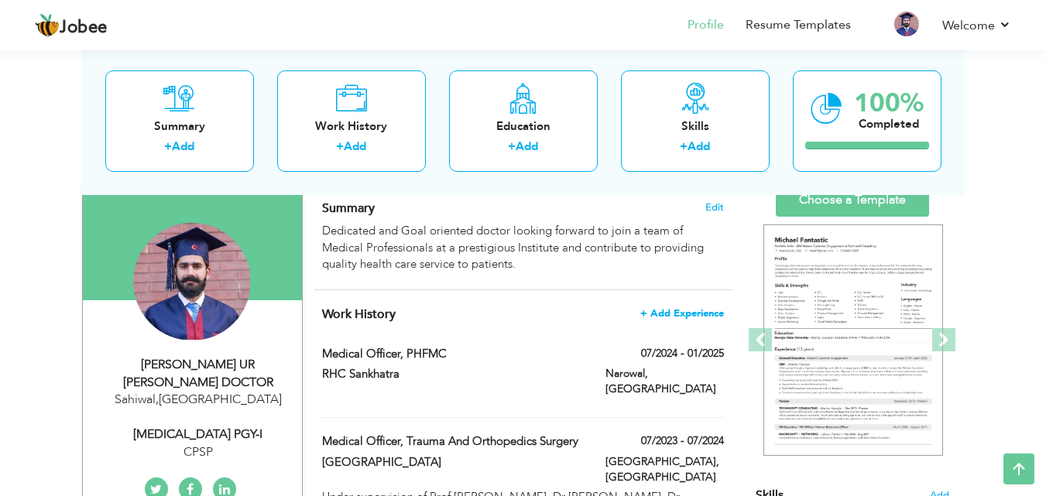
click at [694, 310] on span "+ Add Experience" at bounding box center [682, 313] width 84 height 11
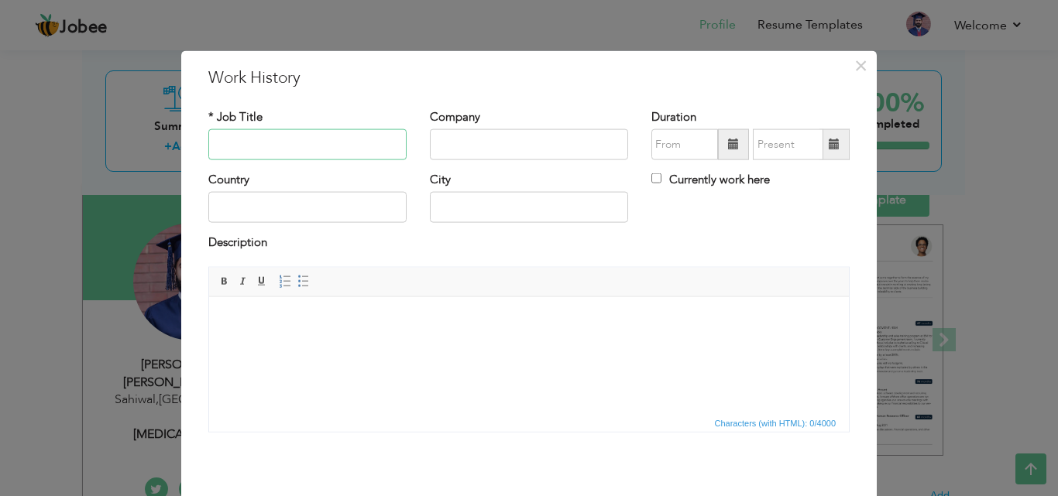
click at [257, 142] on input "text" at bounding box center [307, 144] width 198 height 31
click at [266, 149] on input "Gener" at bounding box center [307, 144] width 198 height 31
drag, startPoint x: 292, startPoint y: 145, endPoint x: 214, endPoint y: 139, distance: 77.6
click at [214, 139] on input "General Surgery Resident" at bounding box center [307, 144] width 198 height 31
click at [291, 149] on input "Resident" at bounding box center [307, 144] width 198 height 31
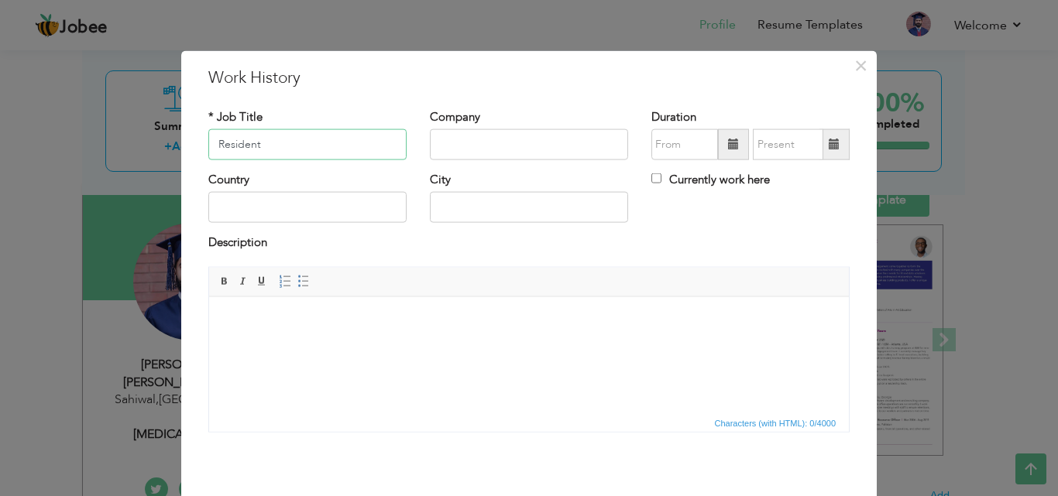
paste input "General Surgery"
click at [256, 147] on input "Resident General Surgery" at bounding box center [307, 144] width 198 height 31
type input "Resident FCPS [MEDICAL_DATA]"
click at [456, 152] on input "text" at bounding box center [529, 144] width 198 height 31
type input "CPSP"
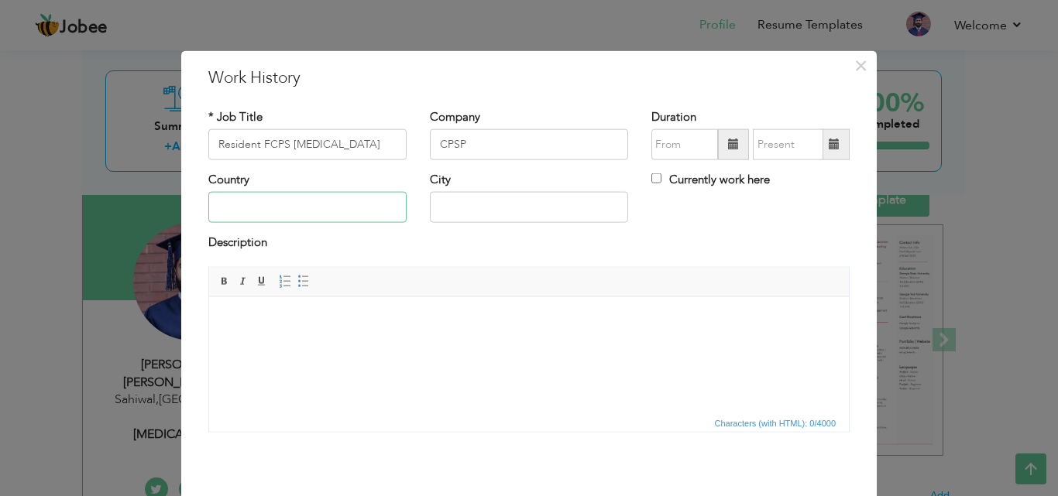
click at [252, 214] on input "text" at bounding box center [307, 207] width 198 height 31
type input "[GEOGRAPHIC_DATA]"
drag, startPoint x: 495, startPoint y: 207, endPoint x: 403, endPoint y: 207, distance: 92.9
click at [403, 207] on div "Country Pakistan City lahore. Currently work here" at bounding box center [529, 203] width 664 height 63
type input "Sahiwal"
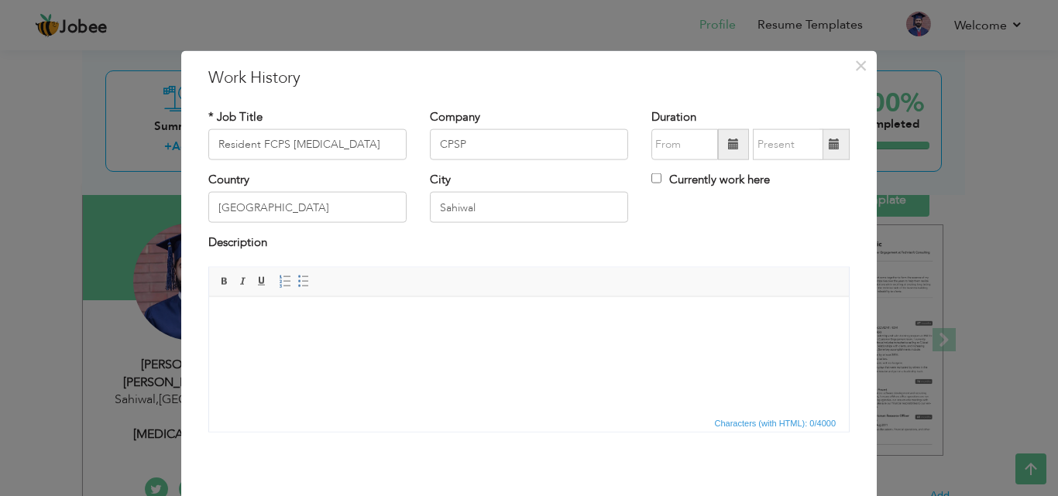
click at [677, 180] on label "Currently work here" at bounding box center [710, 180] width 118 height 16
click at [661, 180] on input "Currently work here" at bounding box center [656, 178] width 10 height 10
checkbox input "true"
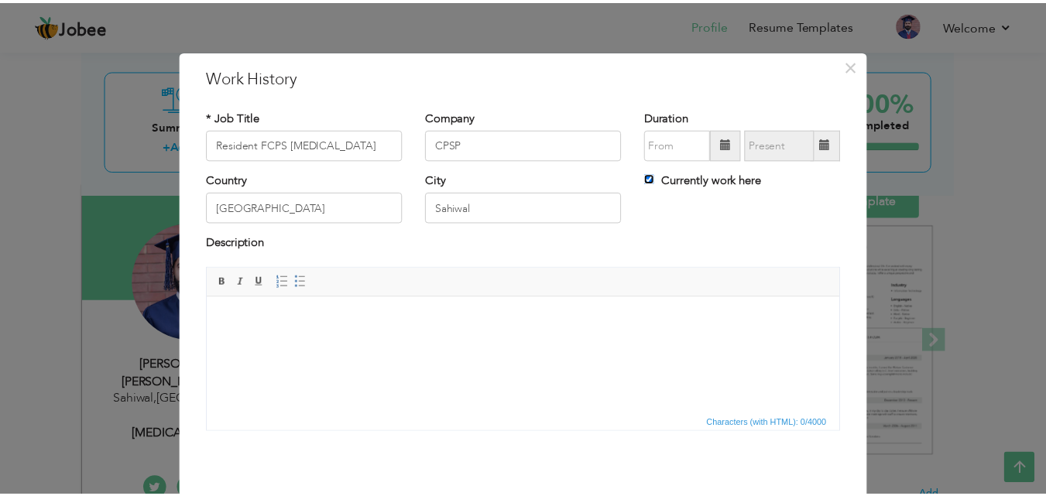
scroll to position [61, 0]
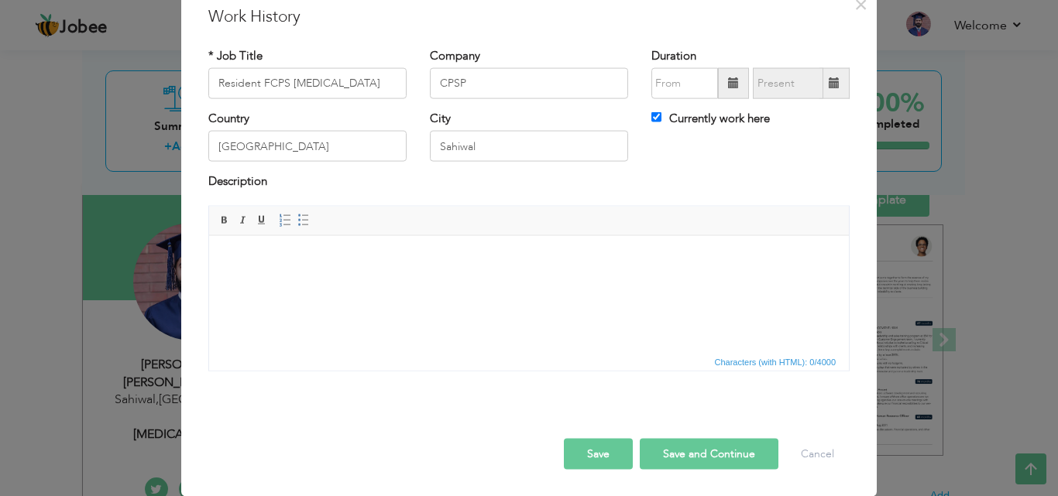
click at [677, 454] on button "Save and Continue" at bounding box center [709, 453] width 139 height 31
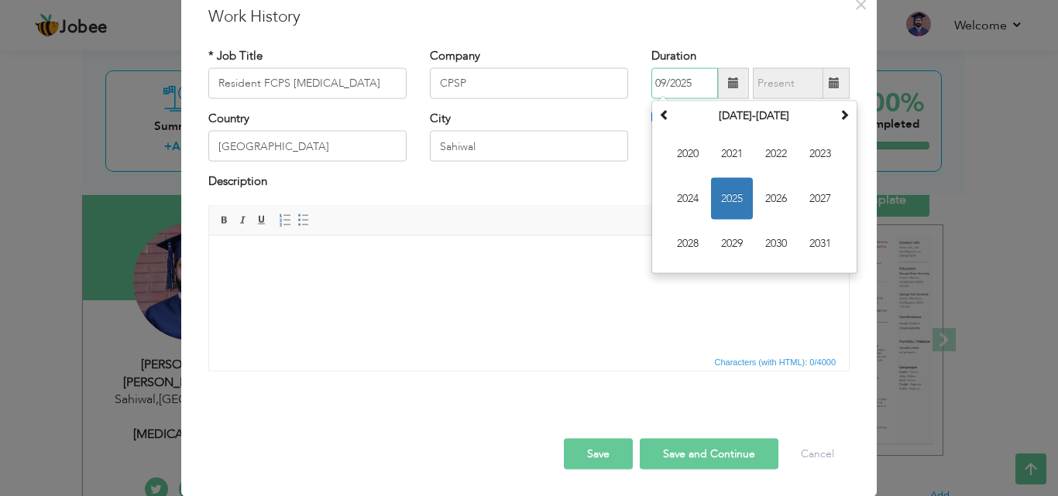
click at [670, 87] on input "09/2025" at bounding box center [684, 83] width 67 height 31
click at [732, 194] on span "2025" at bounding box center [732, 199] width 42 height 42
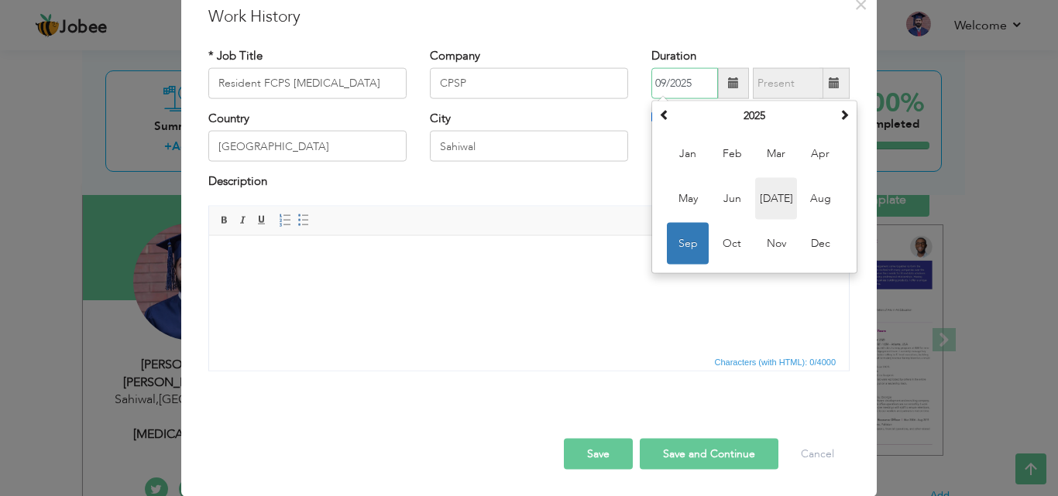
click at [761, 195] on span "Jul" at bounding box center [776, 199] width 42 height 42
type input "07/2025"
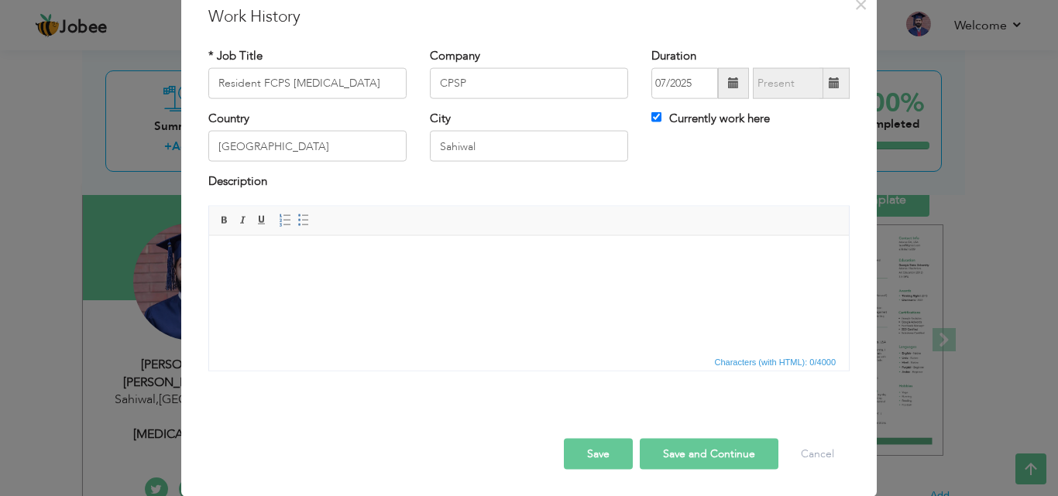
click at [677, 449] on button "Save and Continue" at bounding box center [709, 453] width 139 height 31
checkbox input "false"
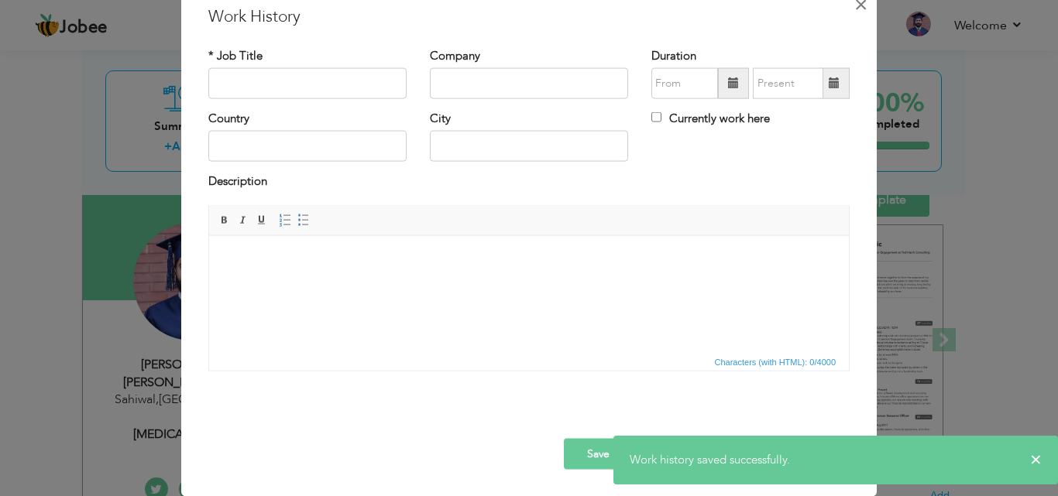
click at [854, 5] on span "×" at bounding box center [860, 4] width 13 height 28
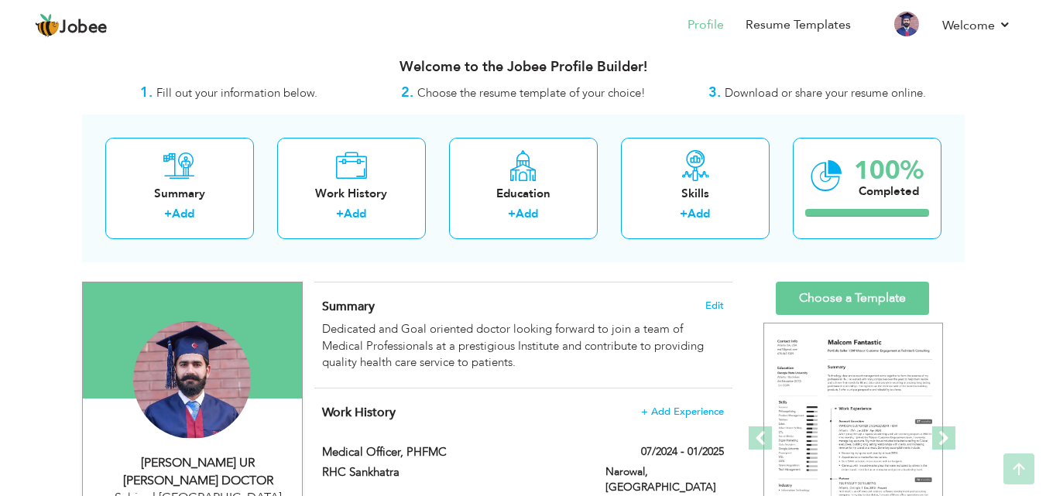
scroll to position [0, 0]
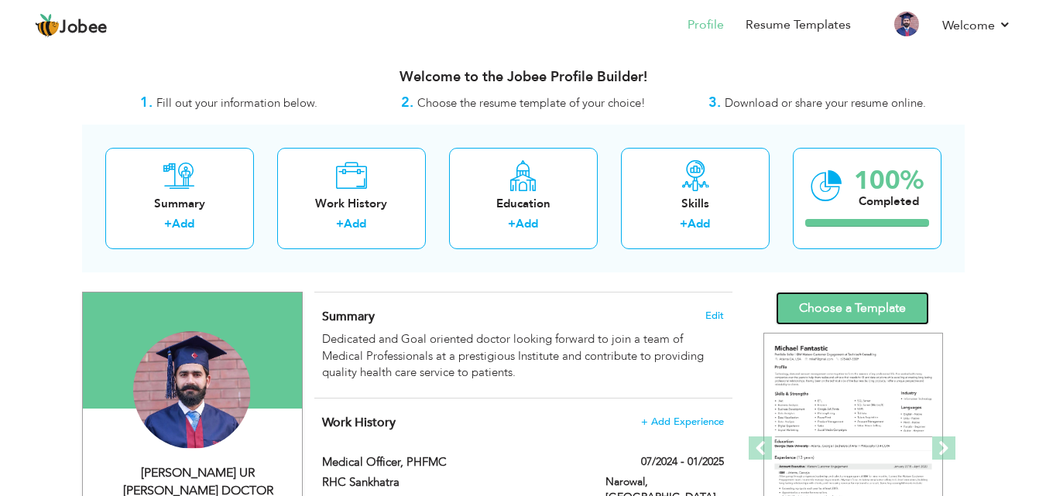
click at [808, 303] on link "Choose a Template" at bounding box center [852, 308] width 153 height 33
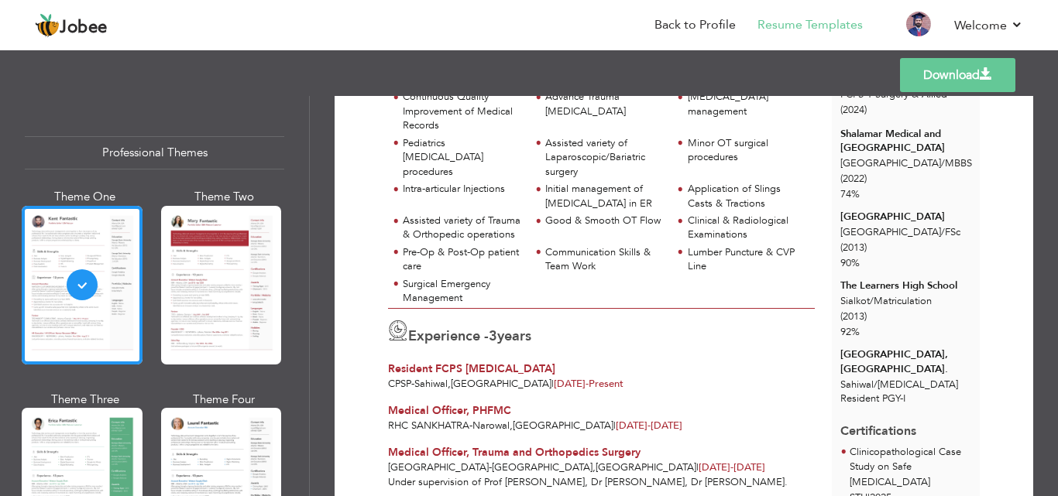
scroll to position [387, 0]
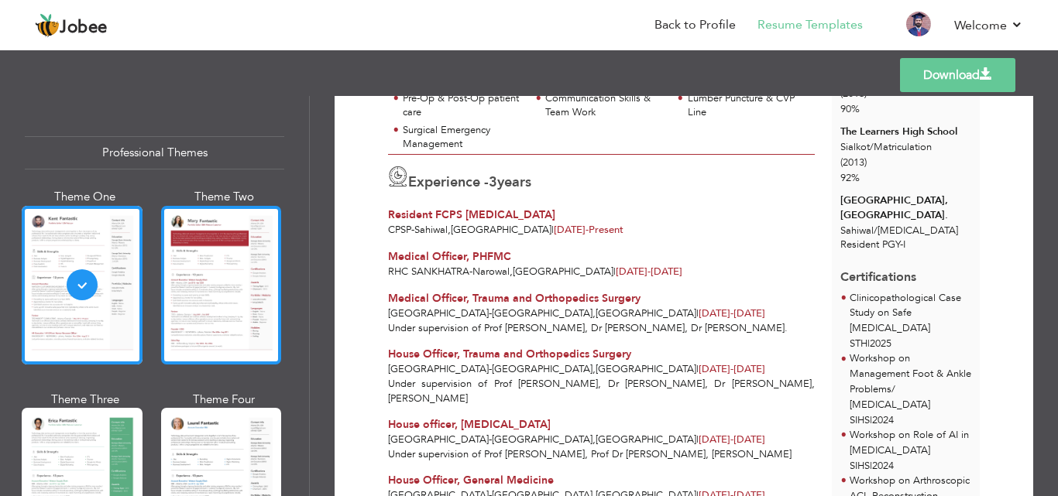
click at [219, 312] on div at bounding box center [221, 285] width 121 height 159
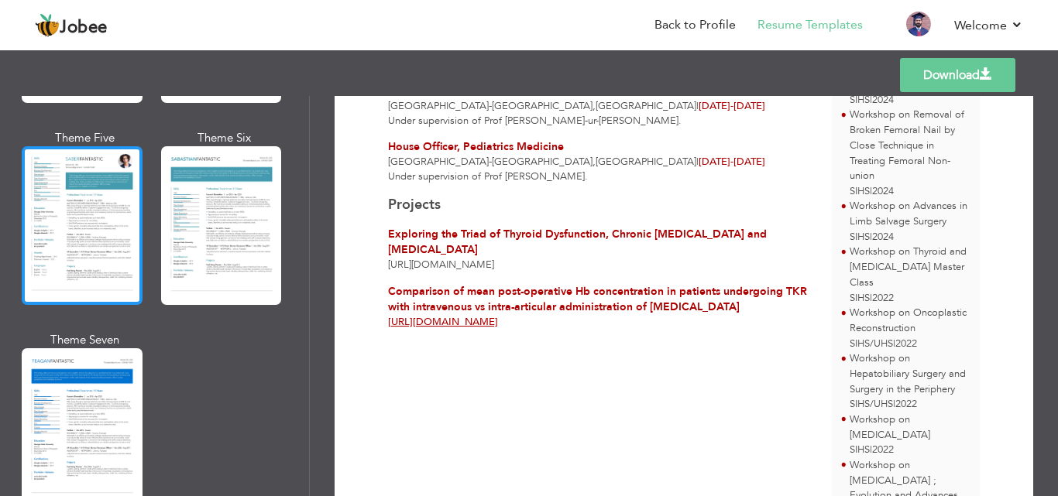
scroll to position [2271, 0]
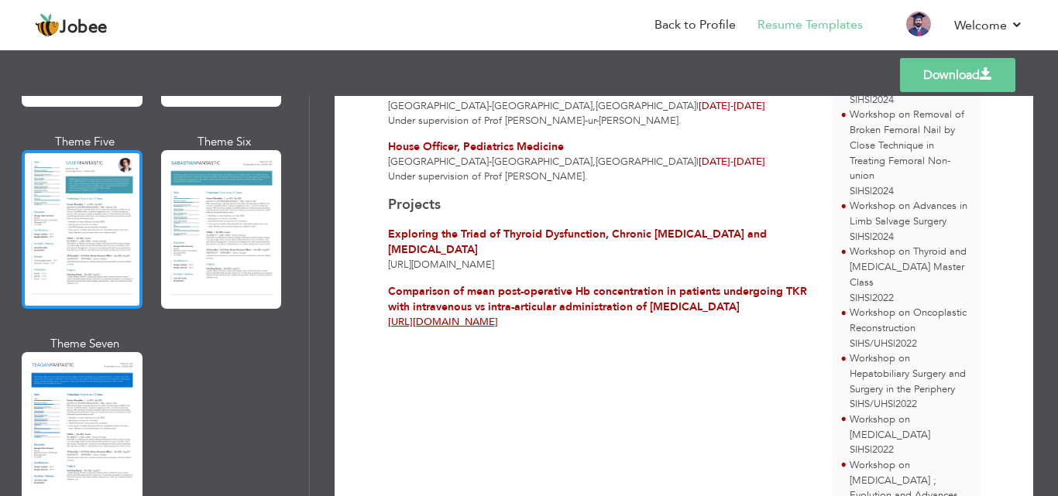
click at [87, 253] on div at bounding box center [82, 229] width 121 height 159
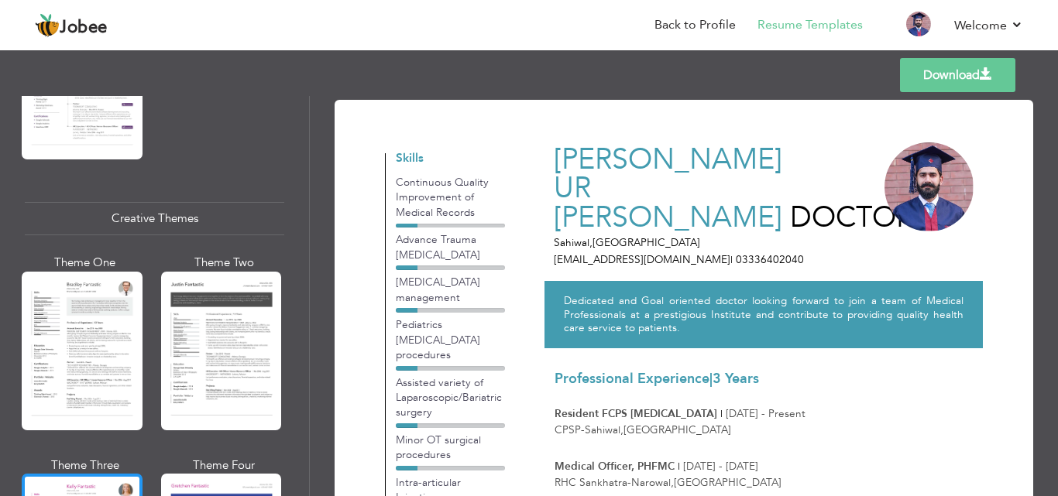
scroll to position [1744, 0]
click at [112, 314] on div at bounding box center [82, 352] width 121 height 159
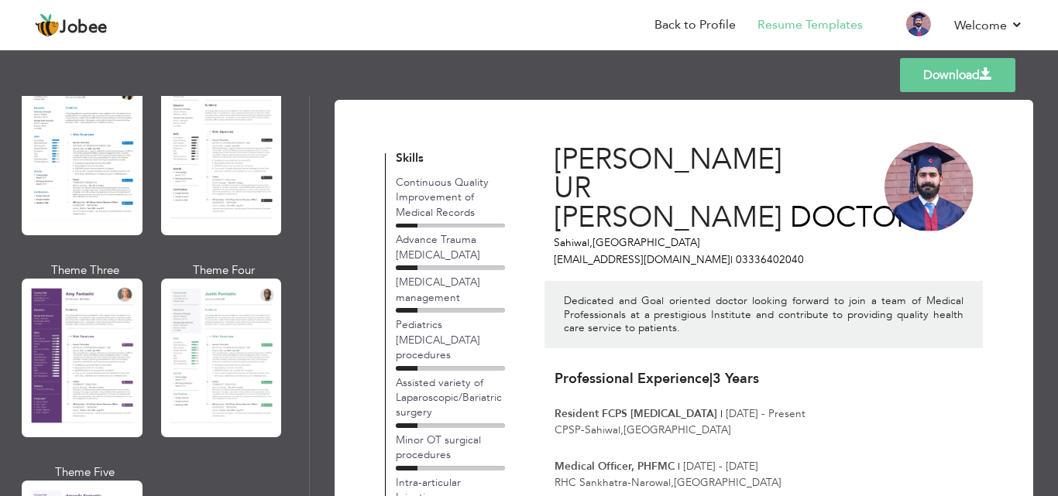
scroll to position [1264, 0]
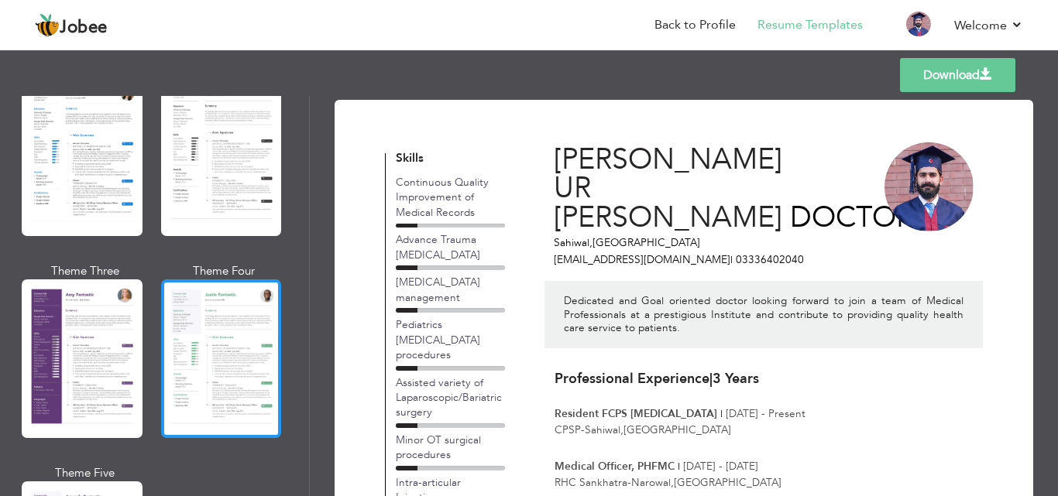
click at [210, 335] on div at bounding box center [221, 358] width 121 height 159
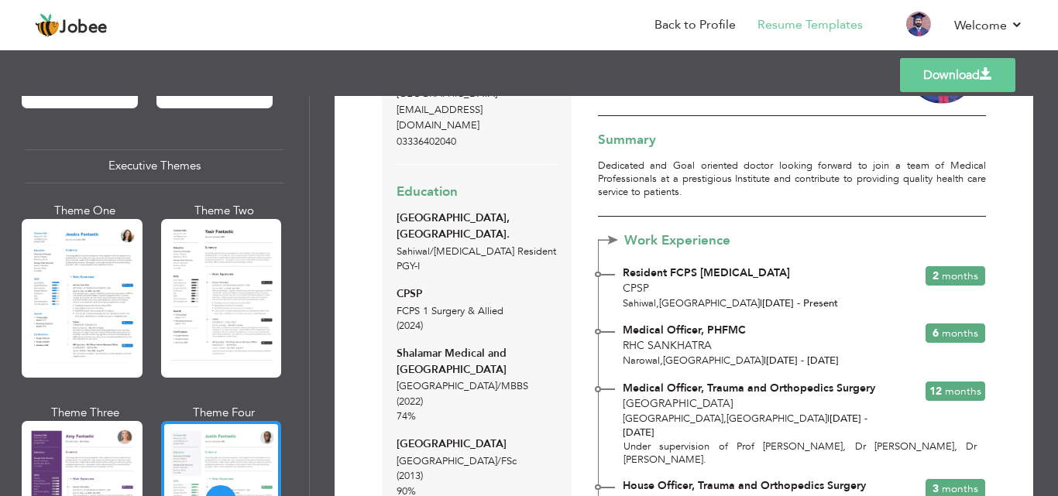
scroll to position [1109, 0]
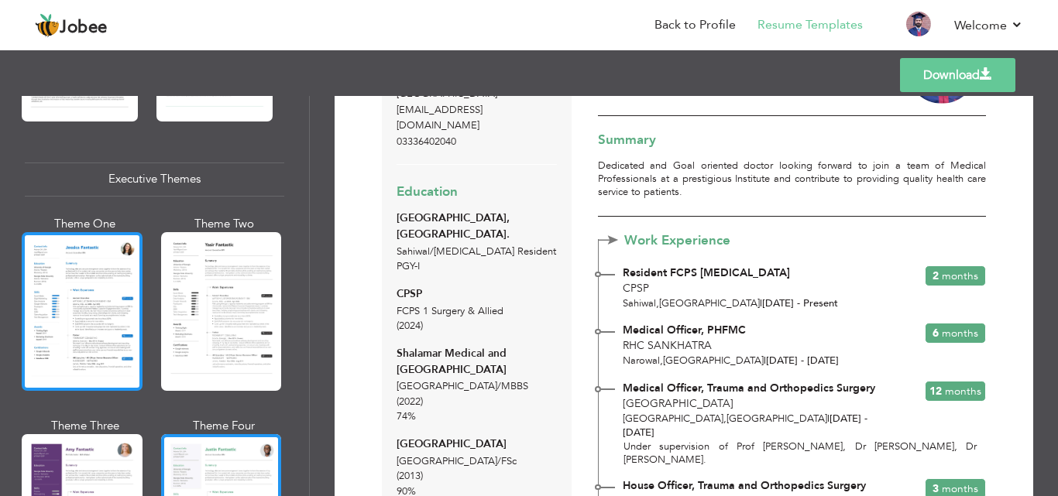
click at [74, 278] on div at bounding box center [82, 311] width 121 height 159
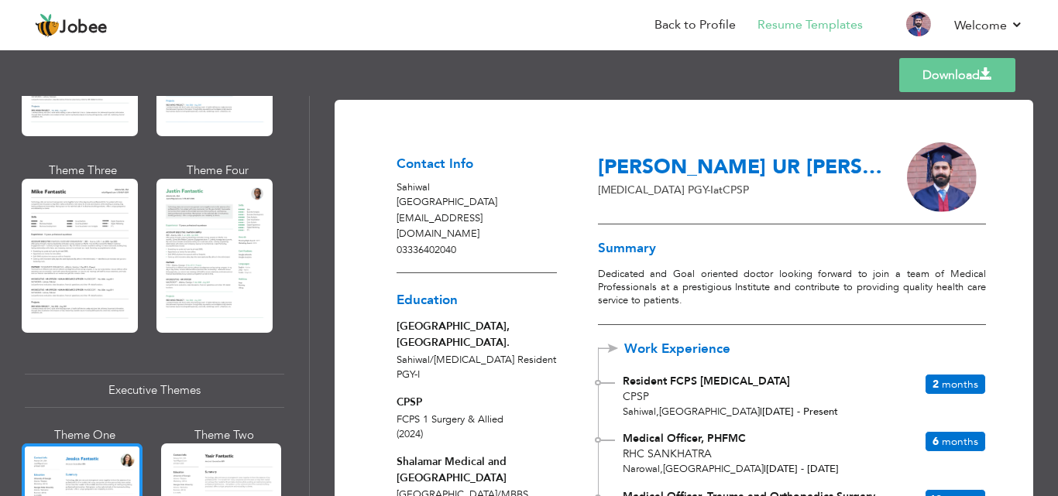
scroll to position [882, 0]
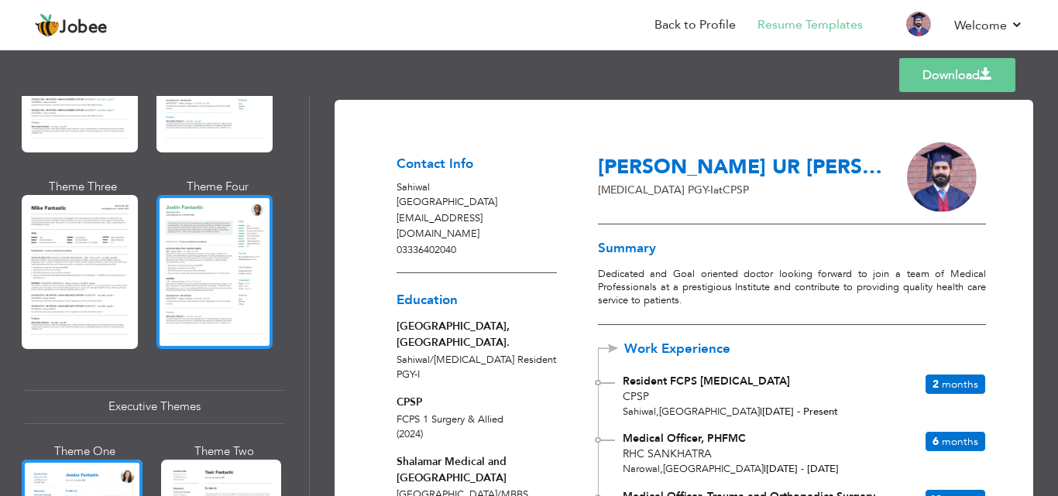
click at [207, 254] on div at bounding box center [214, 271] width 116 height 153
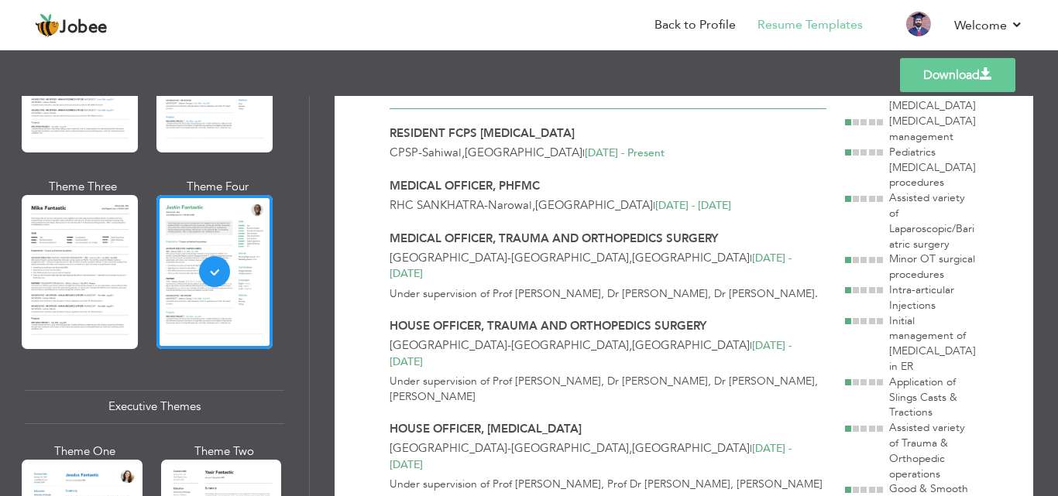
scroll to position [289, 0]
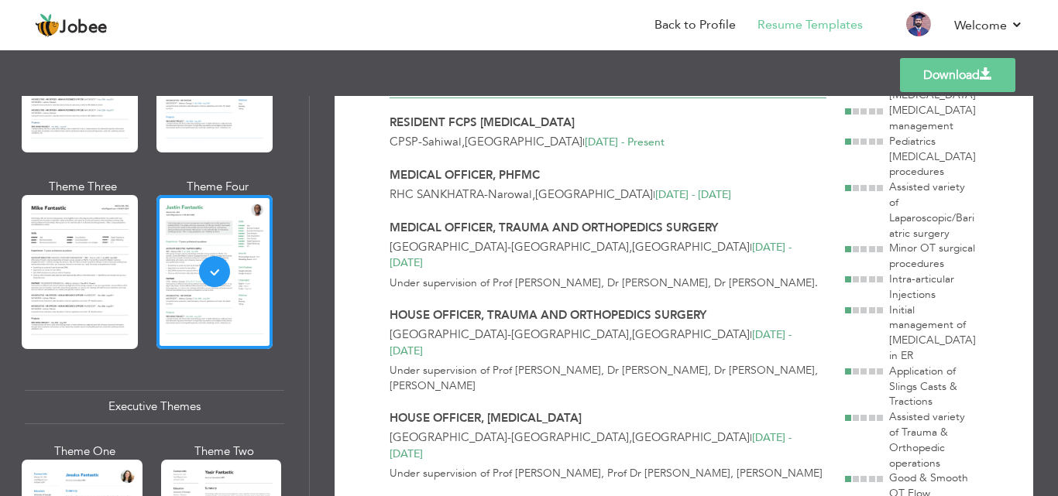
click at [434, 370] on div "Resident FCPS [MEDICAL_DATA] CPSP - [GEOGRAPHIC_DATA] , [GEOGRAPHIC_DATA] | [DA…" at bounding box center [607, 377] width 455 height 559
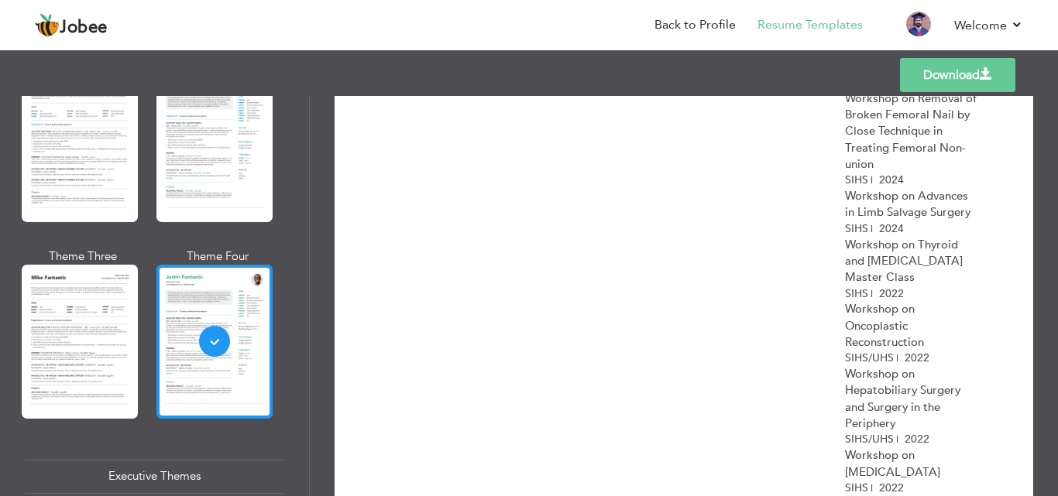
scroll to position [779, 0]
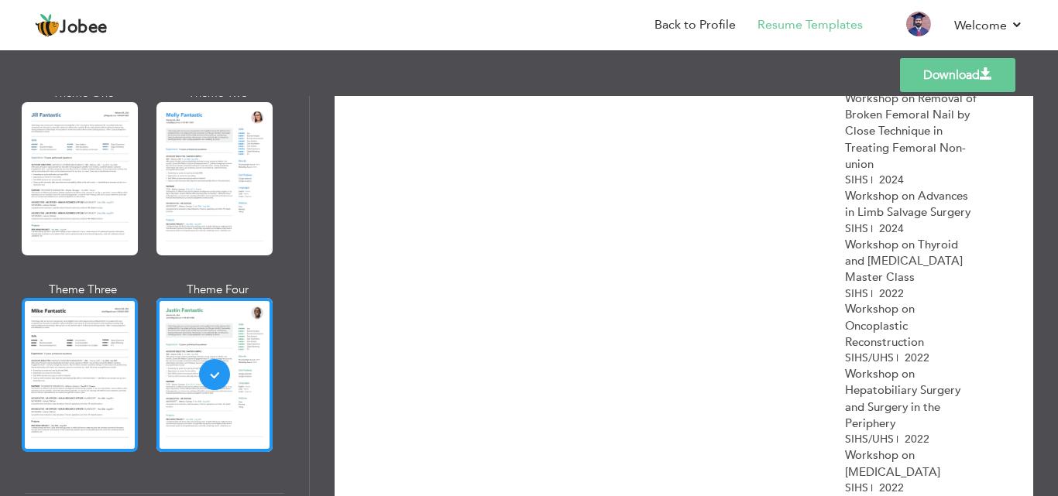
click at [86, 358] on div at bounding box center [80, 374] width 116 height 153
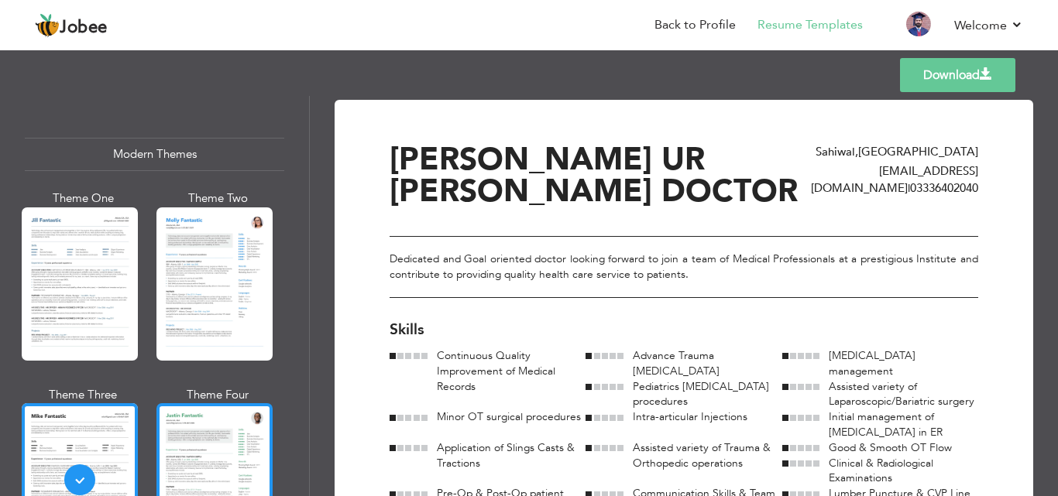
scroll to position [650, 0]
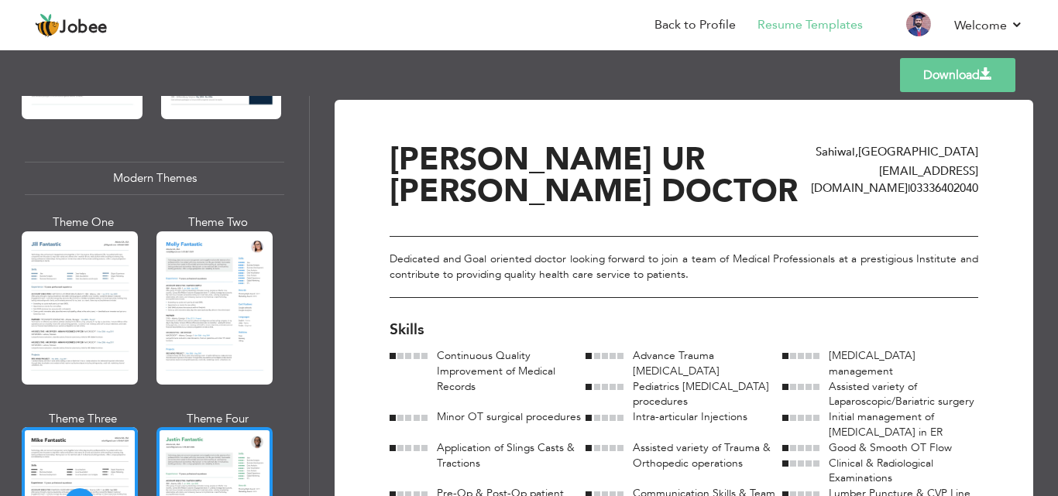
click at [223, 314] on div at bounding box center [214, 307] width 116 height 153
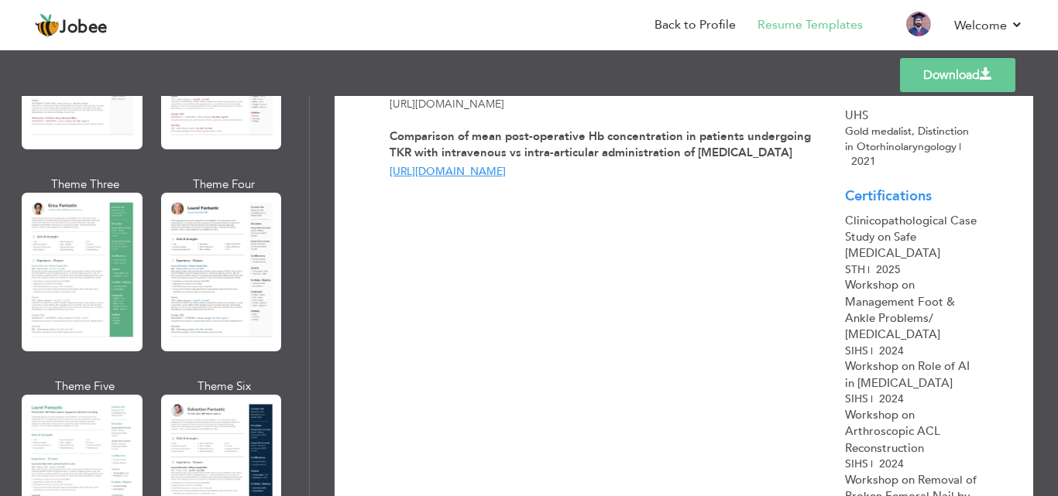
scroll to position [201, 0]
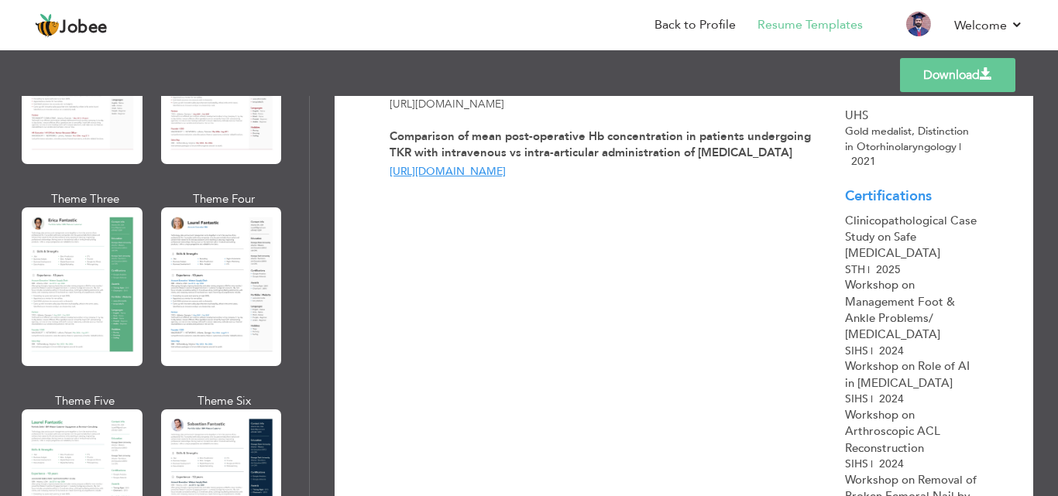
click at [175, 304] on div at bounding box center [221, 286] width 121 height 159
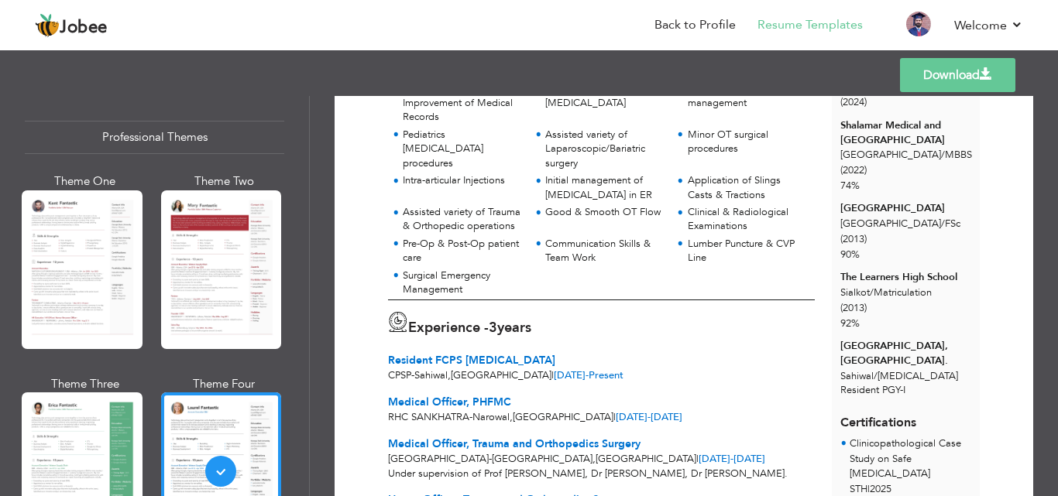
scroll to position [15, 0]
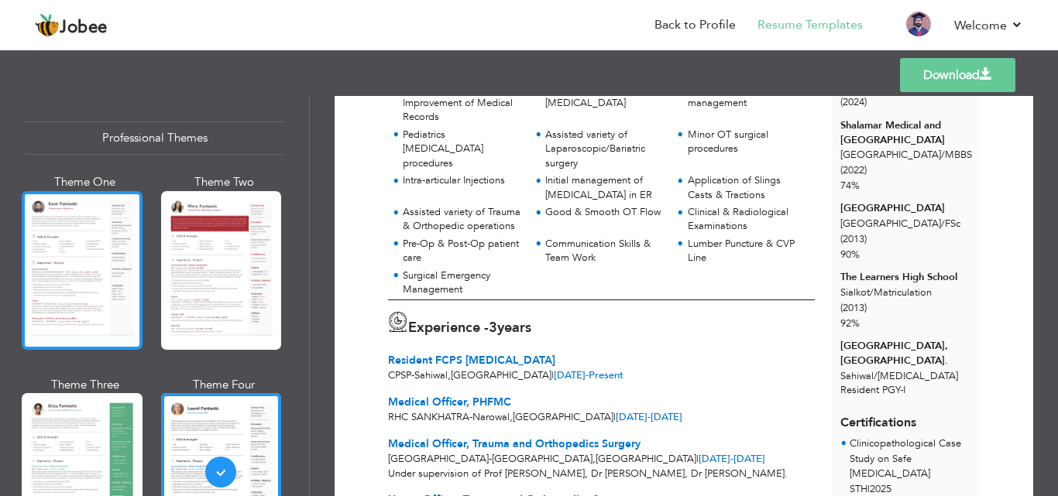
click at [113, 258] on div at bounding box center [82, 270] width 121 height 159
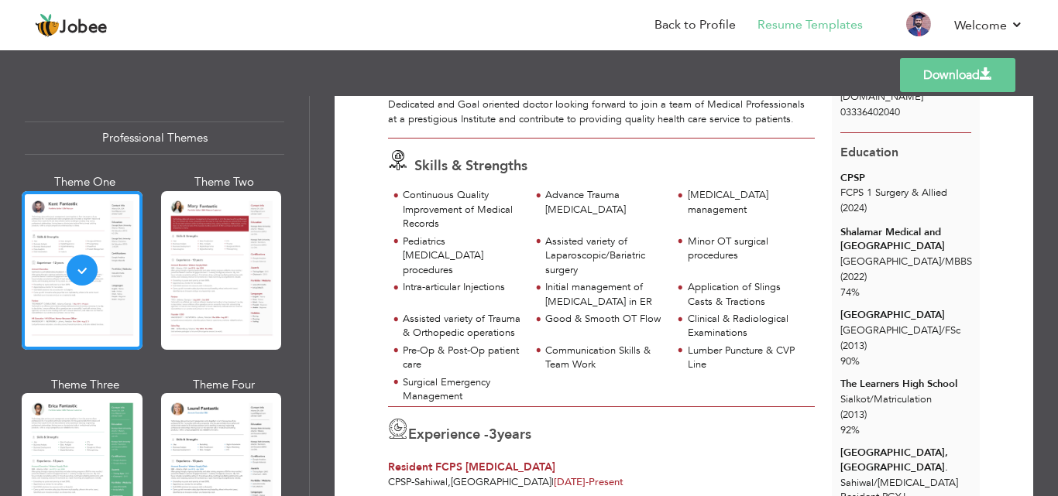
scroll to position [0, 0]
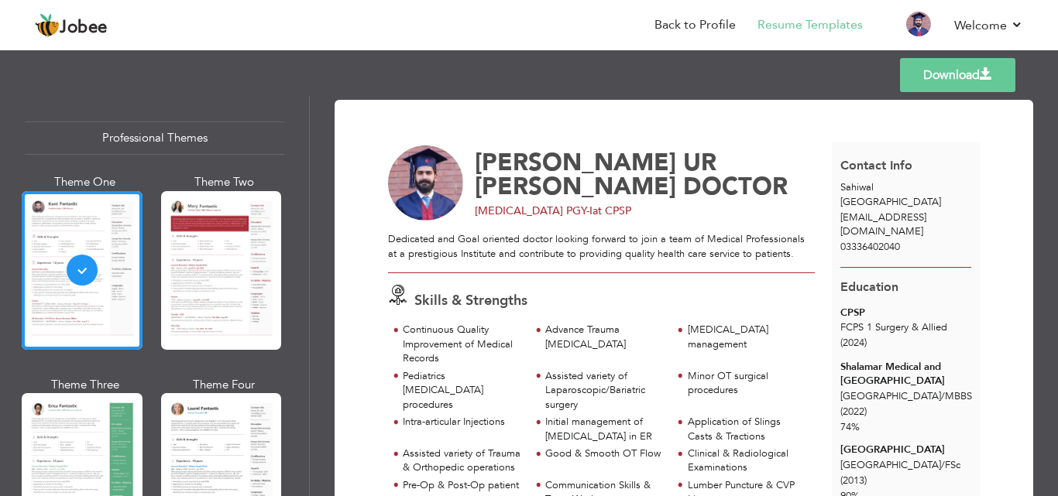
click at [948, 78] on link "Download" at bounding box center [957, 75] width 115 height 34
